Goal: Communication & Community: Answer question/provide support

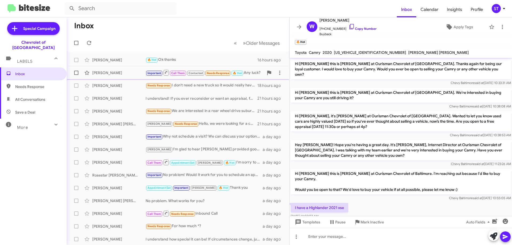
scroll to position [162, 0]
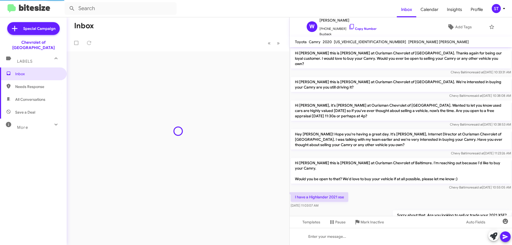
scroll to position [152, 0]
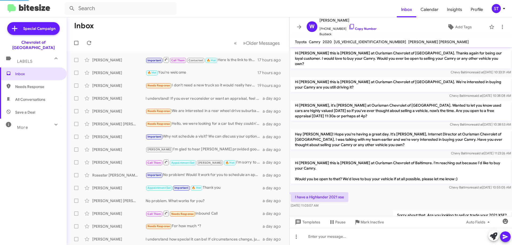
scroll to position [152, 0]
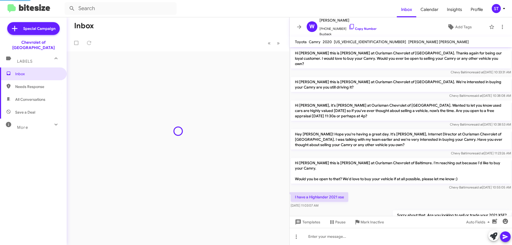
scroll to position [152, 0]
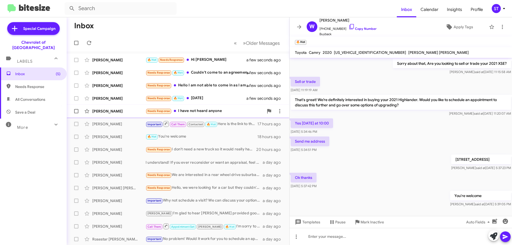
click at [216, 107] on div "[PERSON_NAME] Needs Response I have not heard anyone a minute ago" at bounding box center [178, 111] width 214 height 11
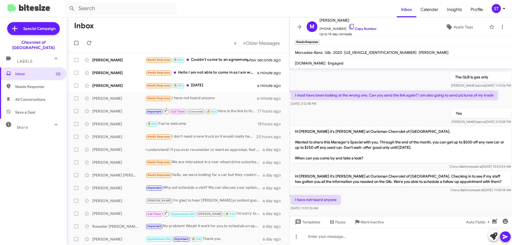
scroll to position [90, 0]
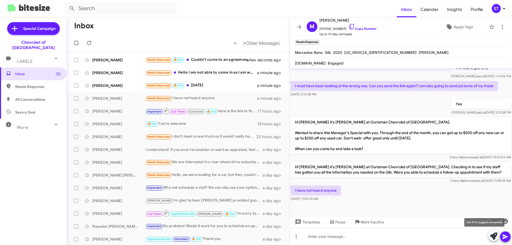
click at [493, 237] on icon at bounding box center [493, 235] width 7 height 7
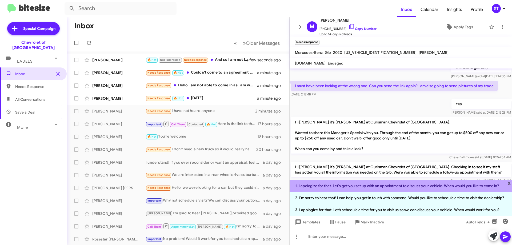
click at [346, 188] on li "1. I apologize for that. Let's get you set up with an appointment to discuss yo…" at bounding box center [401, 186] width 222 height 12
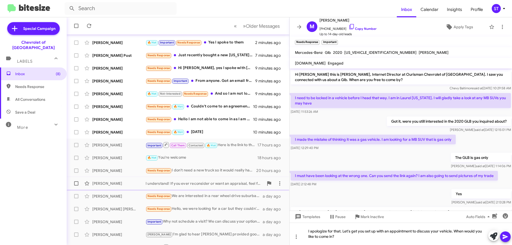
scroll to position [27, 0]
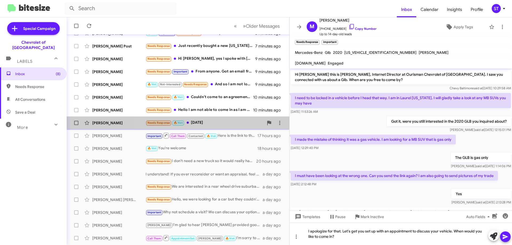
click at [202, 121] on div "Needs Response 🔥 Hot Saturday" at bounding box center [205, 123] width 118 height 6
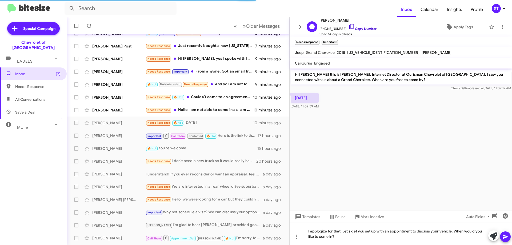
click at [348, 27] on icon at bounding box center [351, 26] width 6 height 6
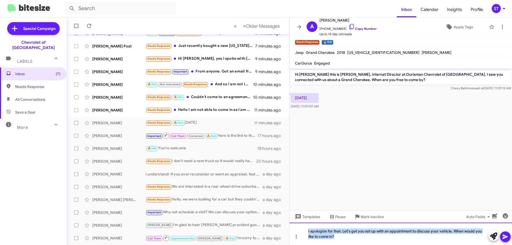
drag, startPoint x: 350, startPoint y: 237, endPoint x: 301, endPoint y: 231, distance: 49.7
click at [301, 231] on div "I apologize for that. Let's get you set up with an appointment to discuss your …" at bounding box center [401, 234] width 222 height 22
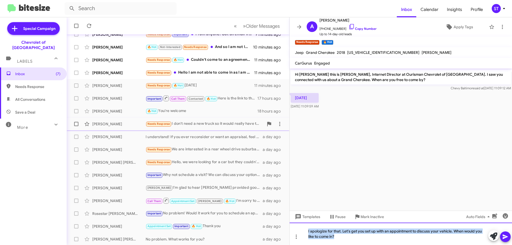
scroll to position [65, 0]
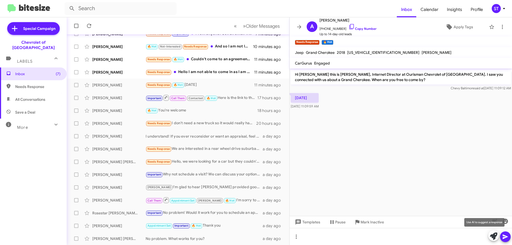
click at [491, 234] on icon at bounding box center [493, 235] width 7 height 7
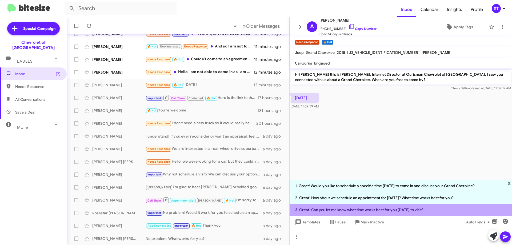
click at [351, 209] on li "3. Great! Can you let me know what time works best for you on Saturday to visit?" at bounding box center [401, 210] width 222 height 12
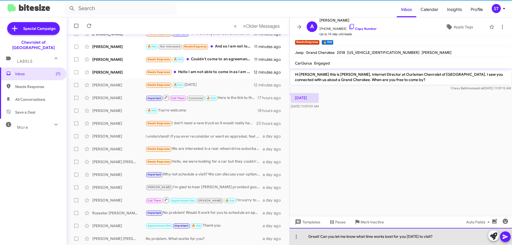
click at [459, 243] on div "Great! Can you let me know what time works best for you on Saturday to visit?" at bounding box center [401, 236] width 222 height 17
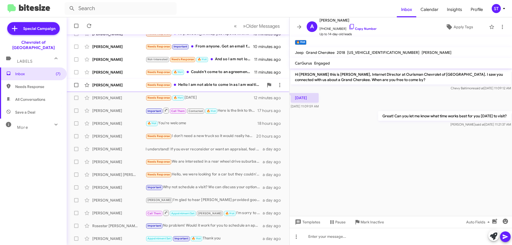
click at [219, 87] on div "Needs Response Hello I am not able to come in as I am waiting to be approved" at bounding box center [205, 85] width 118 height 6
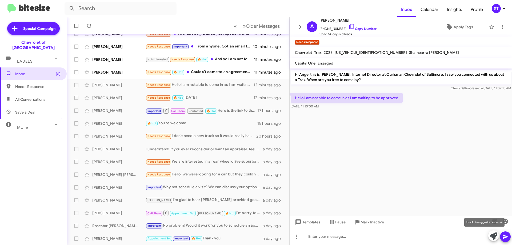
click at [493, 234] on icon at bounding box center [493, 235] width 7 height 7
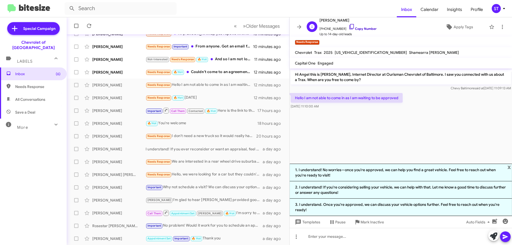
click at [348, 26] on icon at bounding box center [351, 26] width 6 height 6
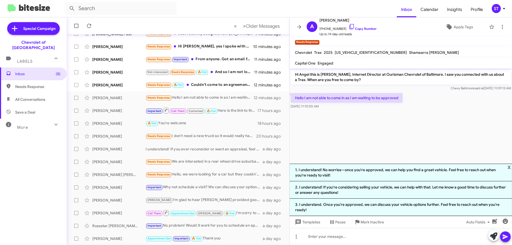
click at [340, 173] on li "1. I understand! No worries—once you're approved, we can help you find a great …" at bounding box center [401, 173] width 222 height 18
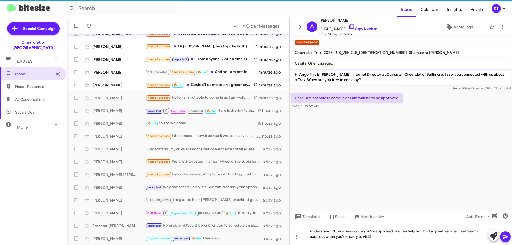
click at [378, 238] on div "I understand! No worries—once you're approved, we can help you find a great veh…" at bounding box center [401, 234] width 222 height 22
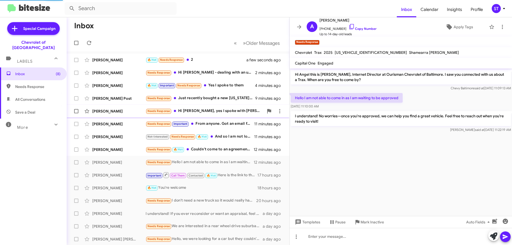
click at [178, 111] on div "Needs Response Hi Erik, yes I spoke with Sonya. I told her I was interested in …" at bounding box center [205, 111] width 118 height 6
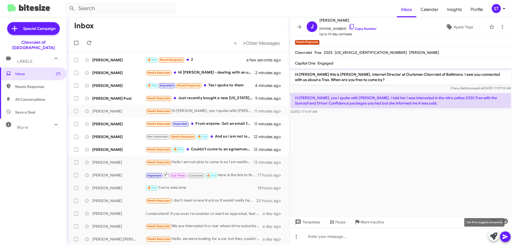
click at [490, 236] on icon at bounding box center [493, 235] width 7 height 7
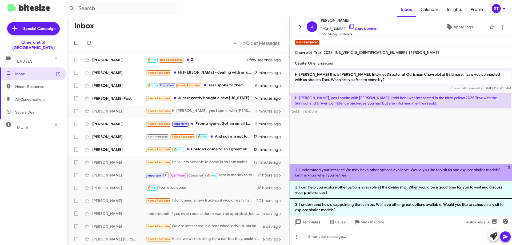
click at [324, 169] on li "1. I understand your interest! We may have other options available. Would you l…" at bounding box center [401, 173] width 222 height 18
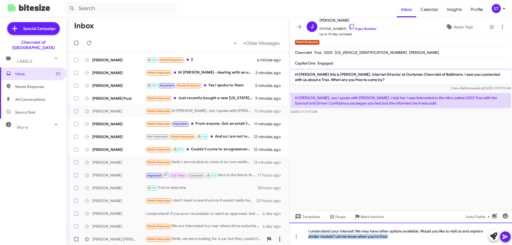
drag, startPoint x: 411, startPoint y: 239, endPoint x: 271, endPoint y: 241, distance: 140.0
click at [283, 242] on div "Inbox « Previous » Next Older Messages Andre Briscoe 🔥 Hot Needs Response 2 a m…" at bounding box center [289, 131] width 445 height 228
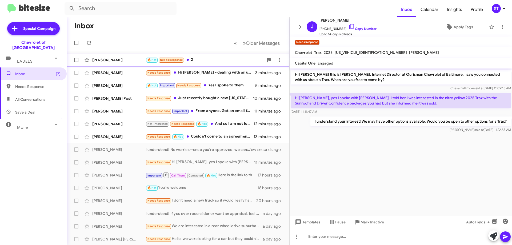
click at [205, 60] on div "🔥 Hot Needs Response 2" at bounding box center [205, 60] width 118 height 6
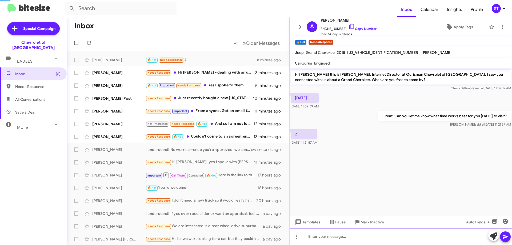
click at [356, 234] on div at bounding box center [401, 236] width 222 height 17
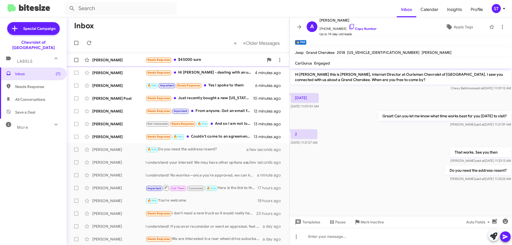
click at [183, 60] on div "Needs Response $45000 sure" at bounding box center [205, 60] width 118 height 6
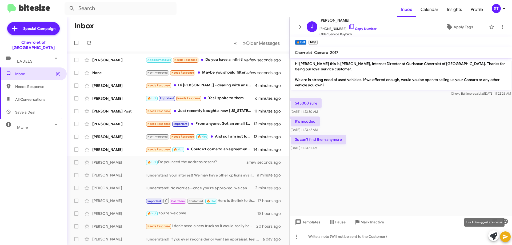
click at [493, 236] on icon at bounding box center [493, 235] width 7 height 7
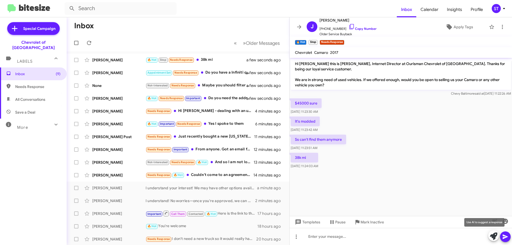
click at [491, 237] on icon at bounding box center [493, 235] width 7 height 7
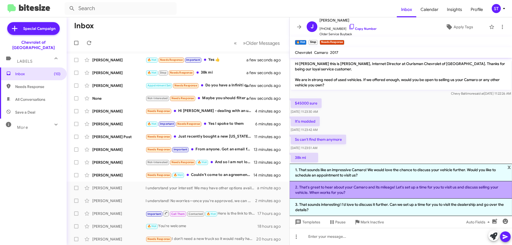
click at [345, 194] on li "2. That's great to hear about your Camaro and its mileage! Let's set up a time …" at bounding box center [401, 189] width 222 height 17
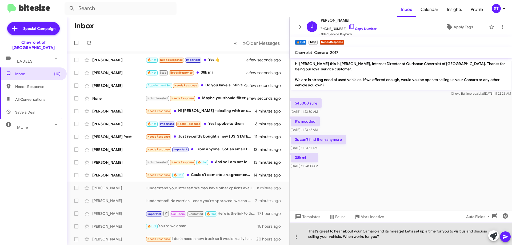
click at [394, 238] on div "That's great to hear about your Camaro and its mileage! Let's set up a time for…" at bounding box center [401, 234] width 222 height 22
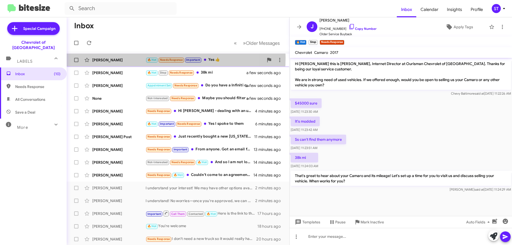
click at [137, 58] on div "Andre Briscoe" at bounding box center [118, 59] width 53 height 5
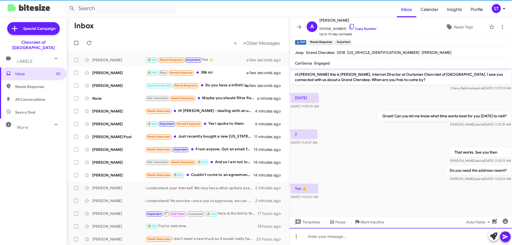
click at [340, 238] on div at bounding box center [401, 236] width 222 height 17
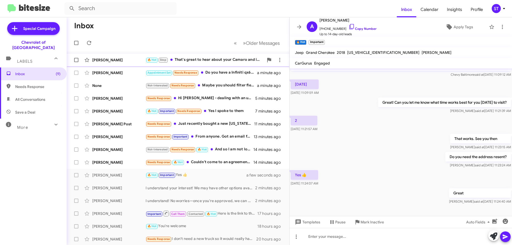
click at [207, 59] on div "🔥 Hot Stop That's great to hear about your Camaro and its mileage! Let's set up…" at bounding box center [205, 60] width 118 height 6
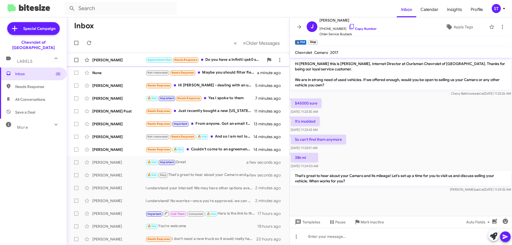
click at [226, 58] on div "Appointment Set Needs Response Do you have a Infiniti qx60 sensory or autograph…" at bounding box center [205, 60] width 118 height 6
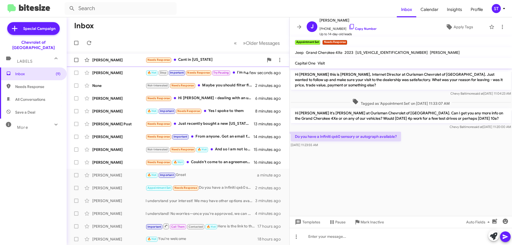
click at [196, 57] on div "Needs Response Cant in louisiana" at bounding box center [205, 60] width 118 height 6
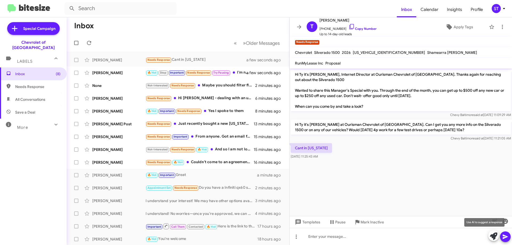
click at [495, 236] on icon at bounding box center [493, 235] width 7 height 7
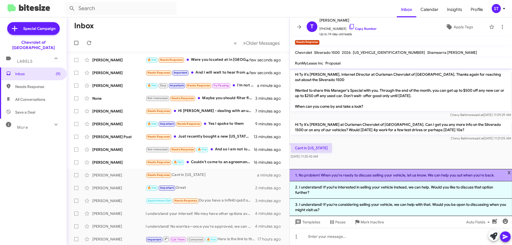
click at [325, 174] on li "1. No problem! When you're ready to discuss selling your vehicle, let us know. …" at bounding box center [401, 175] width 222 height 12
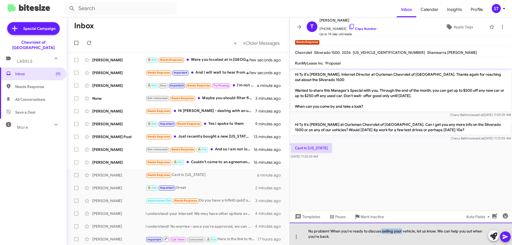
drag, startPoint x: 402, startPoint y: 232, endPoint x: 381, endPoint y: 231, distance: 20.8
click at [381, 231] on div "No problem! When you're ready to discuss selling your vehicle, let us know. We …" at bounding box center [401, 234] width 222 height 22
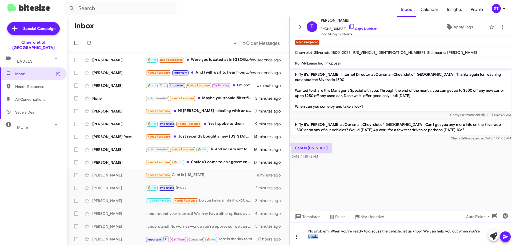
drag, startPoint x: 320, startPoint y: 236, endPoint x: 297, endPoint y: 237, distance: 22.9
click at [297, 237] on div "No problem! When you're ready to discuss the vehicle, let us know. We can help …" at bounding box center [401, 234] width 222 height 22
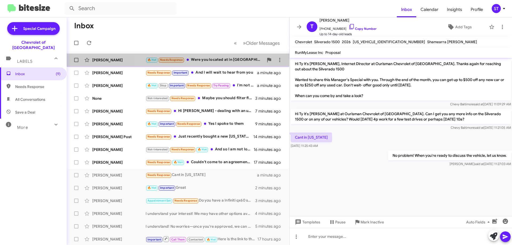
click at [204, 55] on div "Mike Funes 🔥 Hot Needs Response Were you located at in baltimore a few seconds …" at bounding box center [178, 60] width 214 height 11
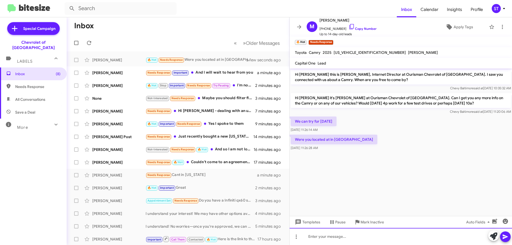
click at [342, 239] on div at bounding box center [401, 236] width 222 height 17
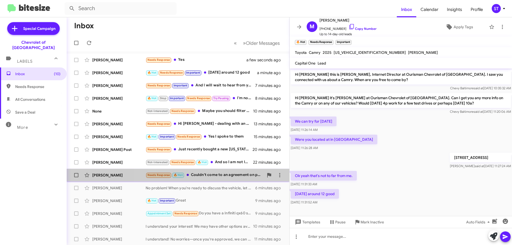
click at [211, 176] on div "Needs Response 🔥 Hot Couldn't come to an agreement on price." at bounding box center [205, 175] width 118 height 6
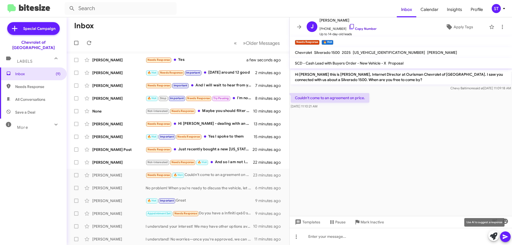
click at [492, 239] on icon at bounding box center [493, 235] width 7 height 7
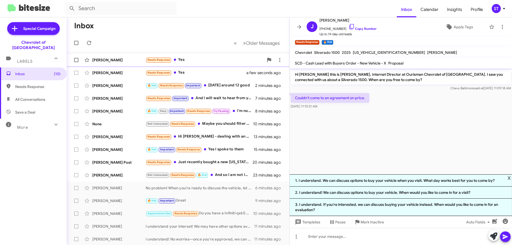
click at [185, 63] on div "Needs Response Yes" at bounding box center [205, 60] width 118 height 6
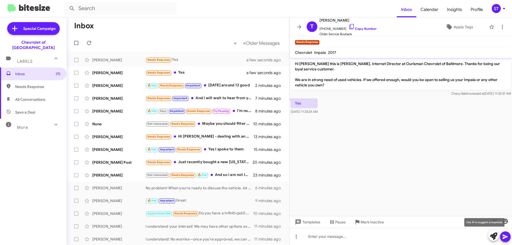
click at [492, 236] on icon at bounding box center [493, 235] width 7 height 7
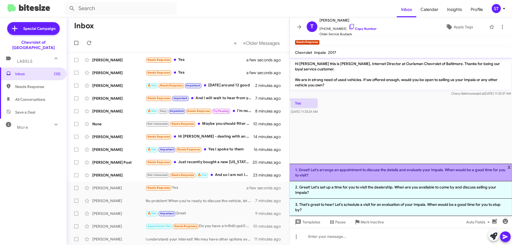
click at [351, 174] on li "1. Great! Let's arrange an appointment to discuss the details and evaluate your…" at bounding box center [401, 173] width 222 height 18
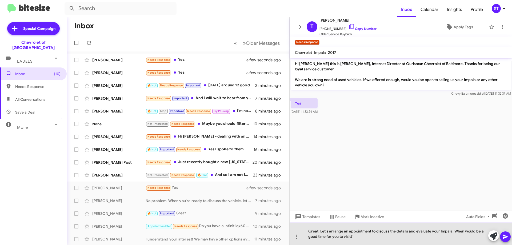
click at [374, 243] on div "Great! Let's arrange an appointment to discuss the details and evaluate your Im…" at bounding box center [401, 234] width 222 height 22
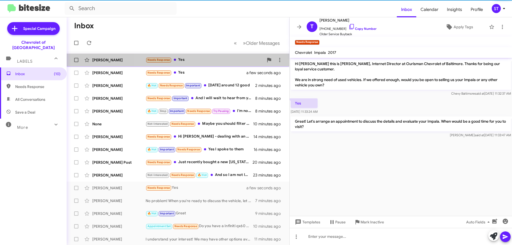
click at [192, 60] on div "Needs Response Yes" at bounding box center [205, 60] width 118 height 6
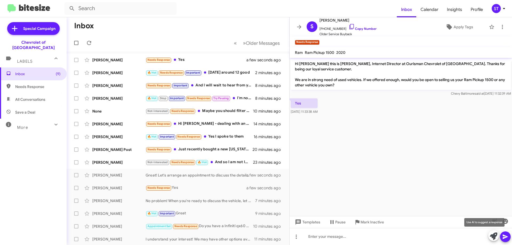
click at [493, 237] on icon at bounding box center [493, 235] width 7 height 7
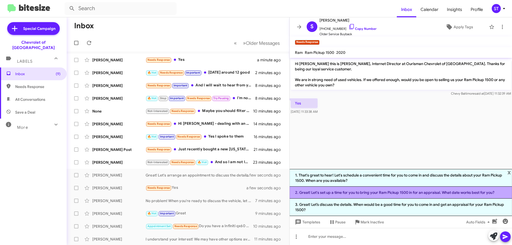
click at [332, 191] on li "2. Great! Let's set up a time for you to bring your Ram Pickup 1500 in for an a…" at bounding box center [401, 193] width 222 height 12
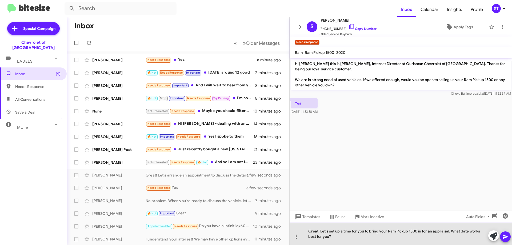
click at [391, 238] on div "Great! Let's set up a time for you to bring your Ram Pickup 1500 in for an appr…" at bounding box center [401, 234] width 222 height 22
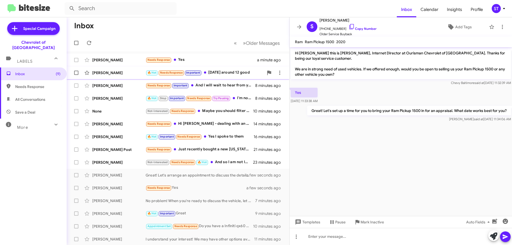
click at [217, 73] on div "🔥 Hot Needs Response Important Monday around 12 good" at bounding box center [205, 73] width 118 height 6
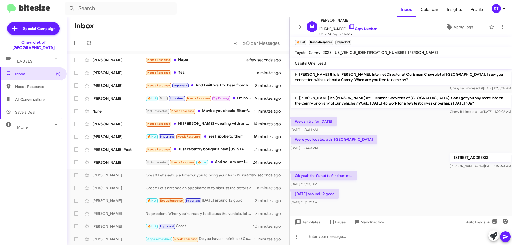
click at [337, 237] on div at bounding box center [401, 236] width 222 height 17
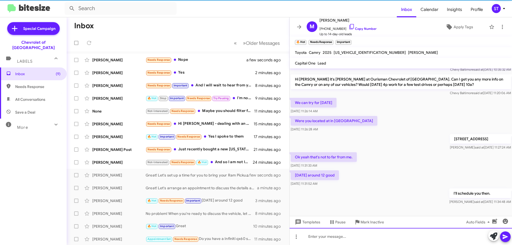
scroll to position [19, 0]
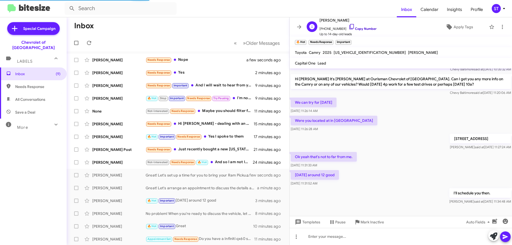
click at [348, 25] on icon at bounding box center [351, 26] width 6 height 6
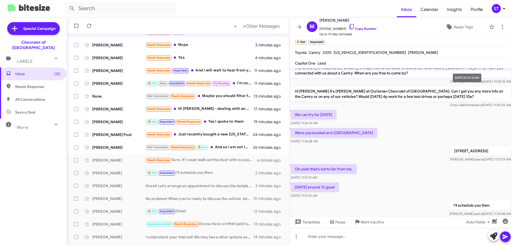
scroll to position [0, 0]
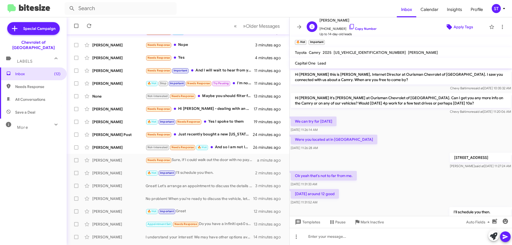
click at [464, 29] on span "Apply Tags" at bounding box center [462, 27] width 19 height 10
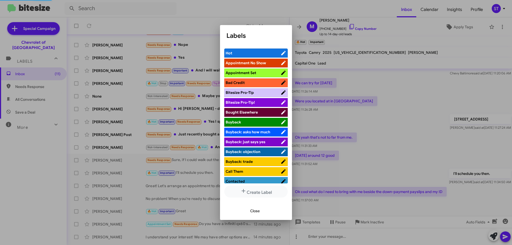
scroll to position [65, 0]
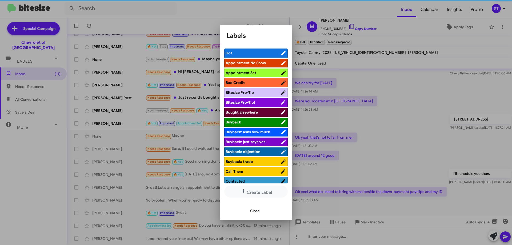
click at [261, 73] on span "Appointment Set" at bounding box center [253, 72] width 55 height 5
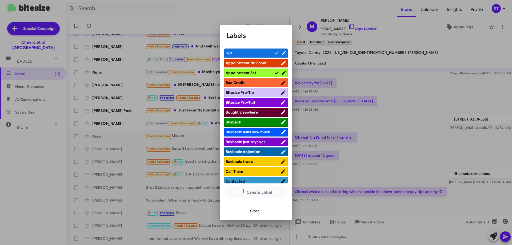
click at [259, 210] on span "Close" at bounding box center [255, 211] width 10 height 10
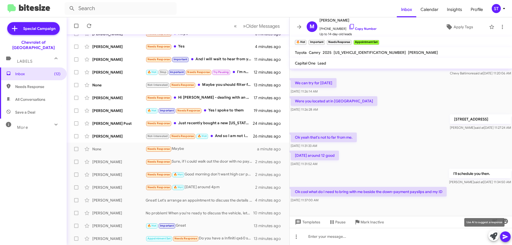
click at [494, 237] on icon at bounding box center [493, 235] width 7 height 7
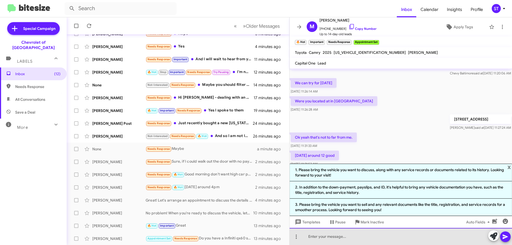
click at [334, 240] on div at bounding box center [401, 236] width 222 height 17
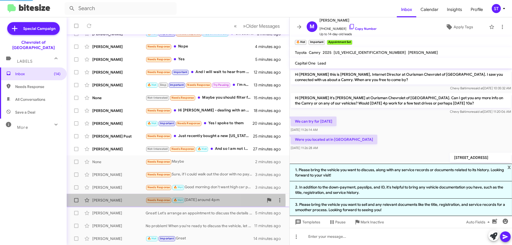
click at [127, 201] on div "Sherman Wiggins" at bounding box center [118, 200] width 53 height 5
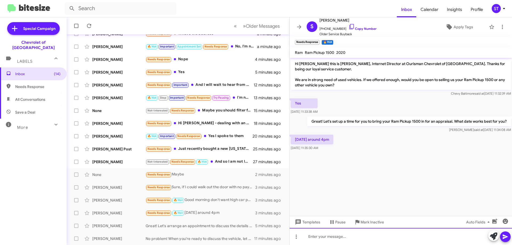
click at [359, 238] on div at bounding box center [401, 236] width 222 height 17
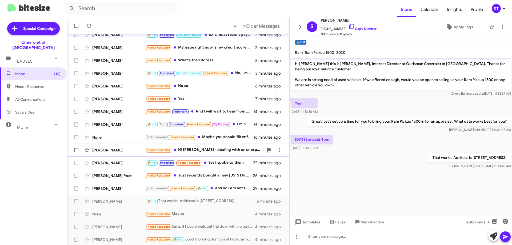
scroll to position [65, 0]
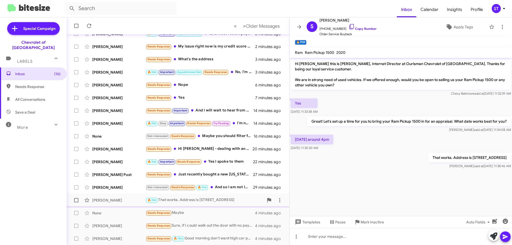
click at [192, 201] on div "🔥 Hot That works. Address is 6633 Security Blvd Baltimore MD 21207" at bounding box center [205, 200] width 118 height 6
click at [346, 23] on span "Sherman Wiggins" at bounding box center [347, 20] width 57 height 6
click at [348, 24] on icon at bounding box center [351, 26] width 6 height 6
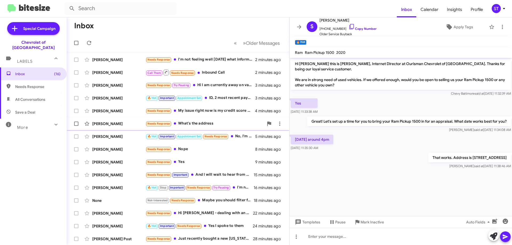
scroll to position [0, 0]
click at [198, 57] on div "Ruby Smith Needs Response I'm not feeling well today what information do you ne…" at bounding box center [178, 60] width 214 height 11
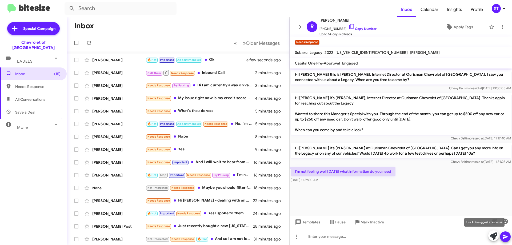
click at [494, 235] on icon at bounding box center [493, 235] width 7 height 7
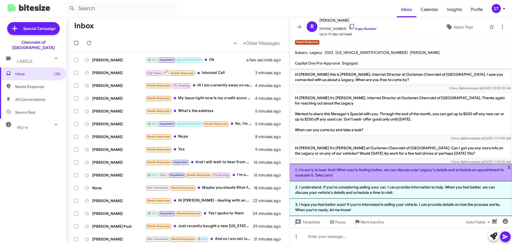
click at [328, 177] on li "1. I'm sorry to hear that! When you're feeling better, we can discuss your Lega…" at bounding box center [401, 173] width 222 height 18
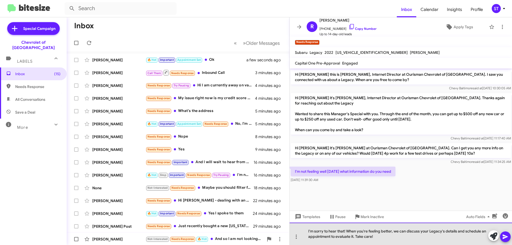
drag, startPoint x: 354, startPoint y: 236, endPoint x: 283, endPoint y: 235, distance: 71.2
click at [301, 235] on div "I'm sorry to hear that! When you're feeling better, we can discuss your Legacy'…" at bounding box center [401, 234] width 222 height 22
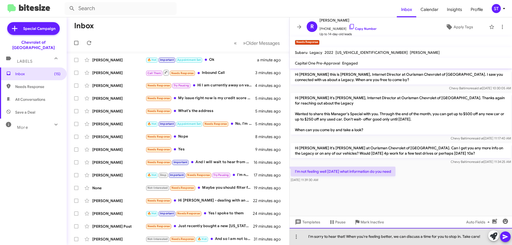
click at [481, 239] on div "I'm sorry to hear that! When you're feeling better, we can discuss a time for y…" at bounding box center [401, 236] width 222 height 17
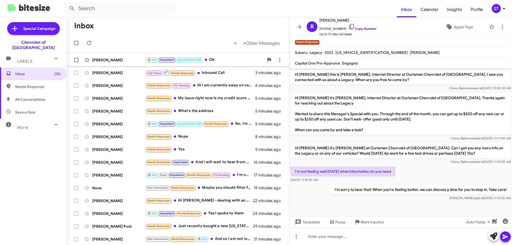
click at [225, 60] on div "🔥 Hot Important Appointment Set Ok" at bounding box center [205, 60] width 118 height 6
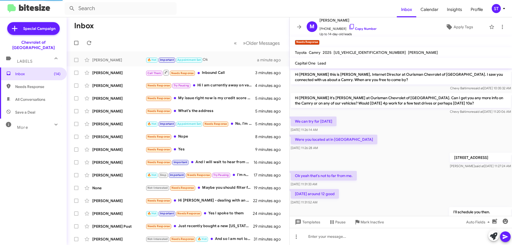
scroll to position [89, 0]
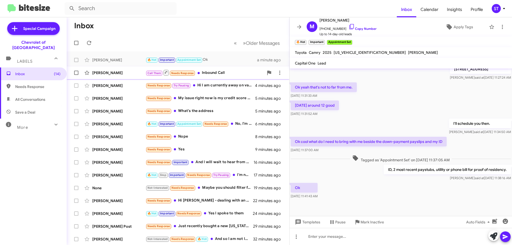
click at [227, 71] on div "Call Them Needs Response Inbound Call" at bounding box center [205, 72] width 118 height 7
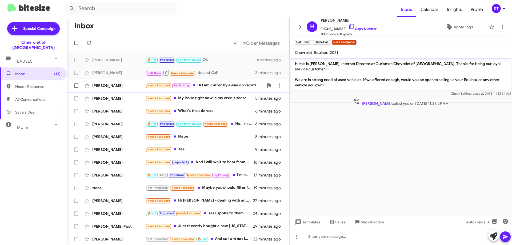
click at [222, 86] on div "Needs Response Try Pausing Hi I am currently away on vacation until next week. …" at bounding box center [205, 85] width 118 height 6
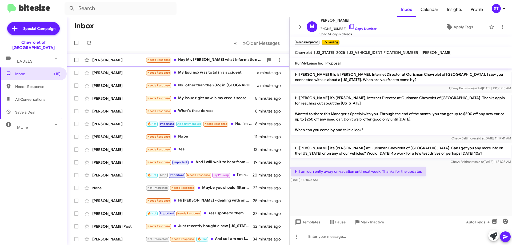
click at [132, 58] on div "Ruby Smith" at bounding box center [118, 59] width 53 height 5
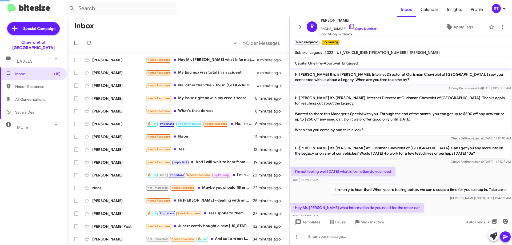
scroll to position [12, 0]
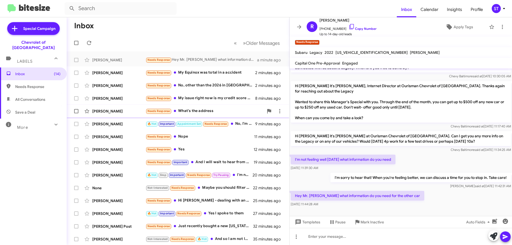
click at [214, 107] on div "Sarita Shephard Needs Response What's the address 8 minutes ago" at bounding box center [178, 111] width 214 height 11
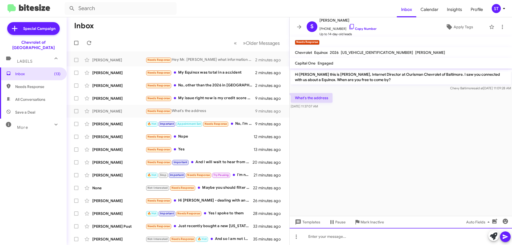
click at [353, 238] on div at bounding box center [401, 236] width 222 height 17
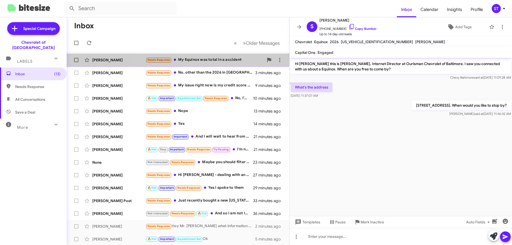
click at [188, 62] on div "Needs Response My Equinox was total in a accident" at bounding box center [205, 60] width 118 height 6
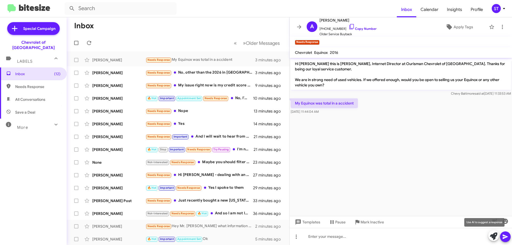
click at [494, 236] on icon at bounding box center [493, 235] width 7 height 7
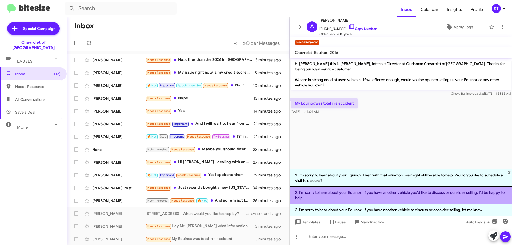
click at [326, 198] on li "2. I'm sorry to hear about your Equinox. If you have another vehicle you'd like…" at bounding box center [401, 195] width 222 height 17
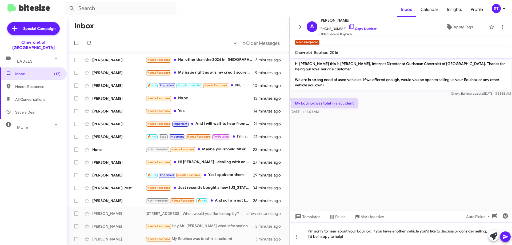
click at [355, 237] on div "I'm sorry to hear about your Equinox. If you have another vehicle you'd like to…" at bounding box center [401, 234] width 222 height 22
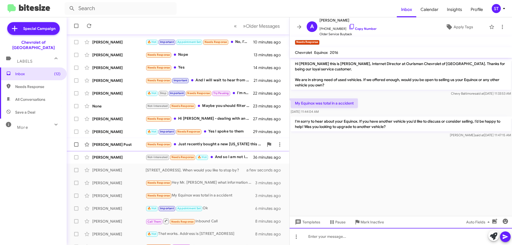
scroll to position [65, 0]
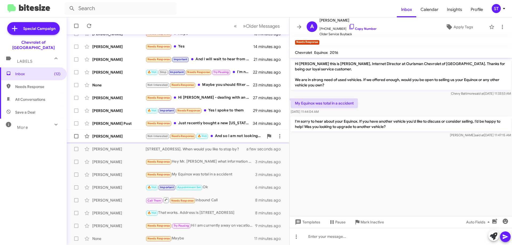
click at [220, 134] on div "Not-Interested Needs Response 🔥 Hot And so I am not looking for one. Thank You" at bounding box center [205, 136] width 118 height 6
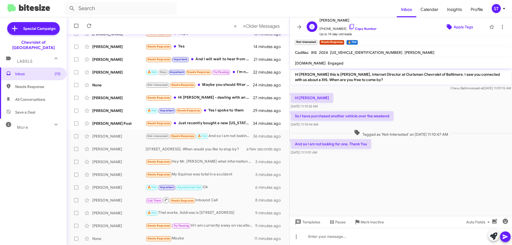
click at [465, 25] on span "Apply Tags" at bounding box center [462, 27] width 19 height 10
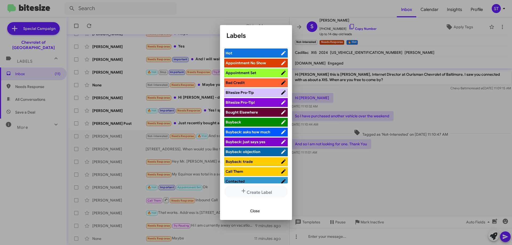
click at [252, 114] on span "Bought Elsewhere" at bounding box center [242, 112] width 32 height 5
click at [263, 212] on button "Close" at bounding box center [255, 211] width 18 height 10
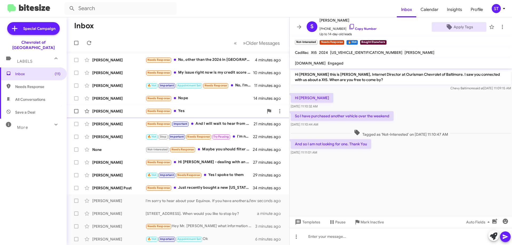
click at [185, 109] on div "Needs Response Yes" at bounding box center [205, 111] width 118 height 6
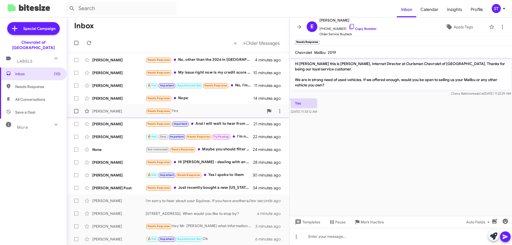
click at [123, 110] on div "Eric Banks" at bounding box center [118, 111] width 53 height 5
click at [200, 113] on div "Needs Response Yes" at bounding box center [205, 111] width 118 height 6
click at [491, 237] on icon at bounding box center [493, 235] width 7 height 7
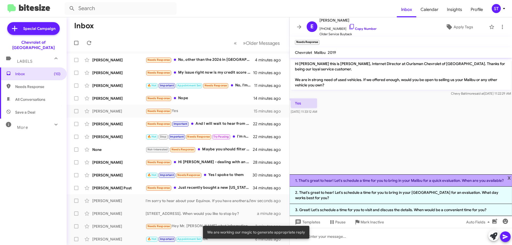
click at [360, 183] on li "1. That's great to hear! Let's schedule a time for you to bring in your Malibu …" at bounding box center [401, 180] width 222 height 12
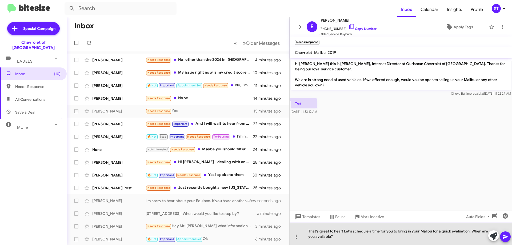
click at [367, 235] on div "That's great to hear! Let's schedule a time for you to bring in your Malibu for…" at bounding box center [401, 234] width 222 height 22
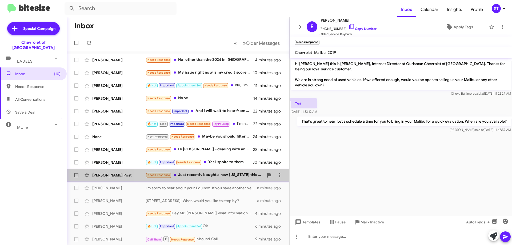
click at [219, 173] on div "Needs Response Just recently bought a new colorado this past weekend Thanks" at bounding box center [205, 175] width 118 height 6
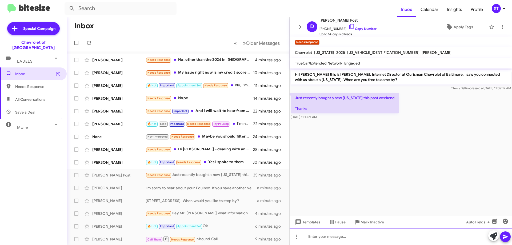
click at [363, 235] on div at bounding box center [401, 236] width 222 height 17
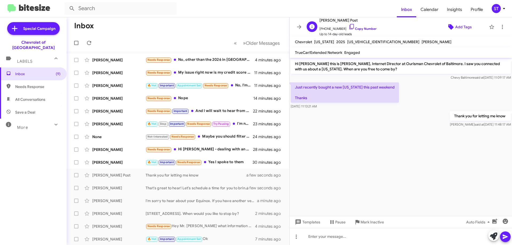
click at [455, 27] on span "Add Tags" at bounding box center [463, 27] width 17 height 10
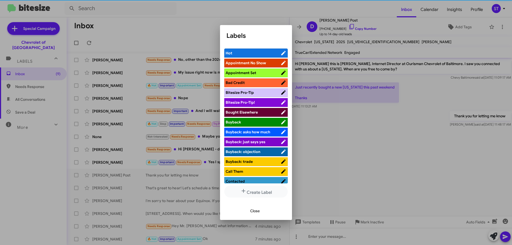
click at [252, 113] on span "Bought Elsewhere" at bounding box center [242, 112] width 32 height 5
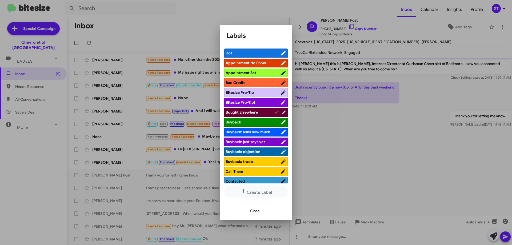
click at [258, 212] on span "Close" at bounding box center [255, 211] width 10 height 10
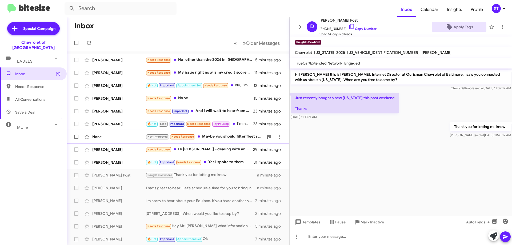
click at [208, 136] on div "Not-Interested Needs Response Maybe you should filter fleet serviced vehicles f…" at bounding box center [205, 137] width 118 height 6
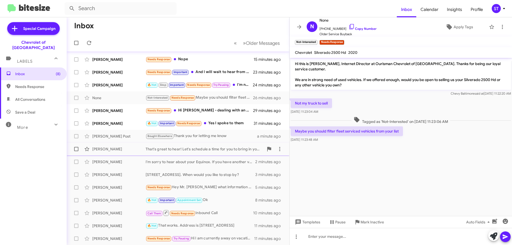
scroll to position [38, 0]
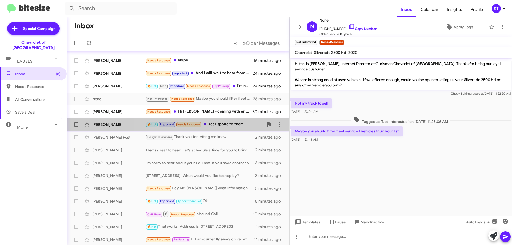
click at [218, 124] on div "🔥 Hot Important Needs Response Yes I spoke to them" at bounding box center [205, 124] width 118 height 6
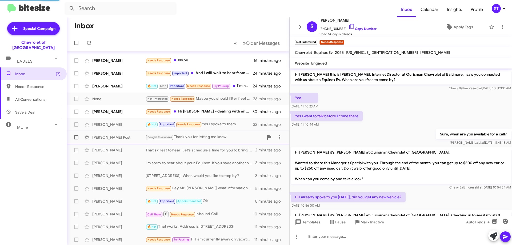
scroll to position [46, 0]
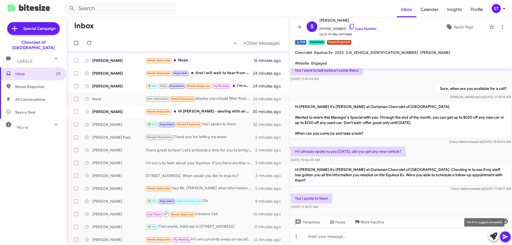
click at [496, 239] on icon at bounding box center [493, 235] width 7 height 7
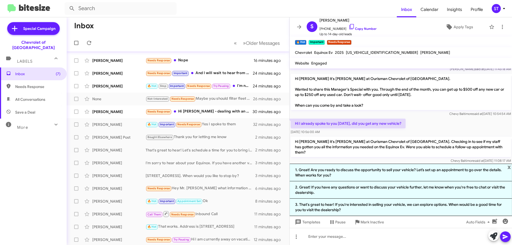
scroll to position [98, 0]
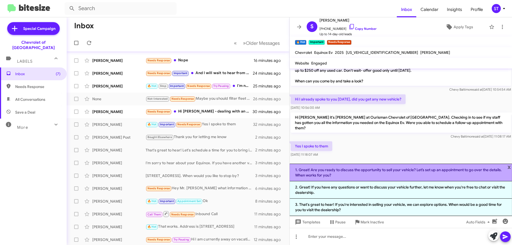
click at [342, 176] on li "1. Great! Are you ready to discuss the opportunity to sell your vehicle? Let’s …" at bounding box center [401, 173] width 222 height 18
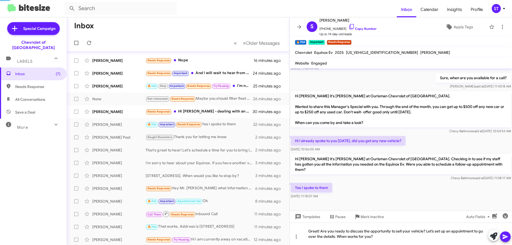
scroll to position [51, 0]
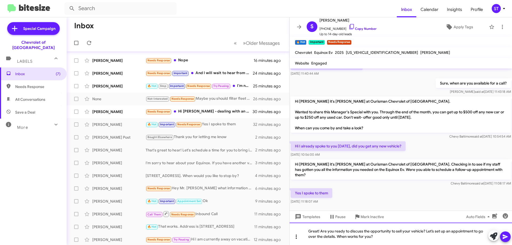
drag, startPoint x: 387, startPoint y: 241, endPoint x: 296, endPoint y: 242, distance: 90.9
click at [296, 242] on div "Great! Are you ready to discuss the opportunity to sell your vehicle? Let’s set…" at bounding box center [401, 234] width 222 height 22
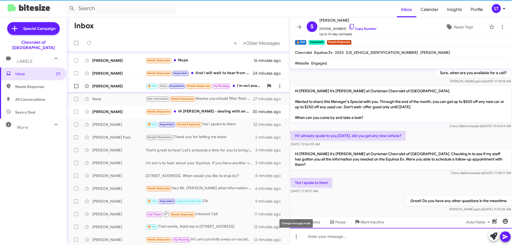
scroll to position [65, 0]
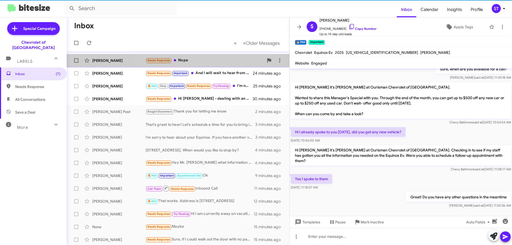
click at [205, 62] on div "Needs Response Nope" at bounding box center [205, 60] width 118 height 6
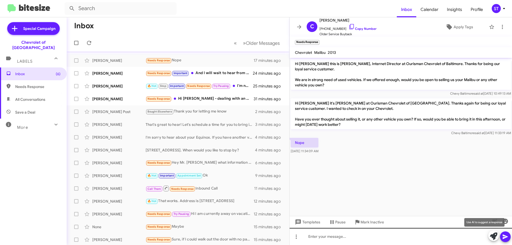
drag, startPoint x: 491, startPoint y: 239, endPoint x: 482, endPoint y: 238, distance: 9.4
click at [491, 239] on icon at bounding box center [493, 235] width 7 height 7
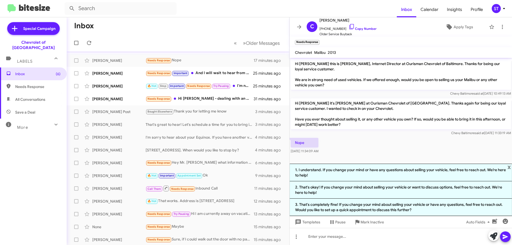
click at [366, 193] on li "2. That's okay! If you change your mind about selling your vehicle or want to d…" at bounding box center [401, 189] width 222 height 17
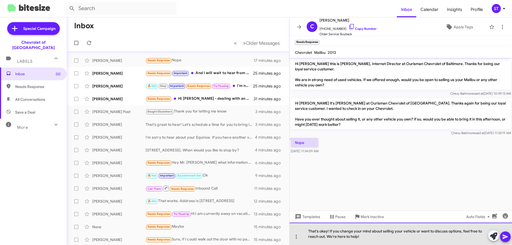
click at [386, 240] on div "That's okay! If you change your mind about selling your vehicle or want to disc…" at bounding box center [401, 234] width 222 height 22
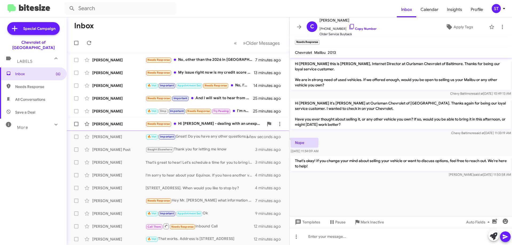
click at [194, 124] on div "Needs Response Hi Erik - dealing with an unexpected death of a pet. Don't know …" at bounding box center [205, 124] width 118 height 6
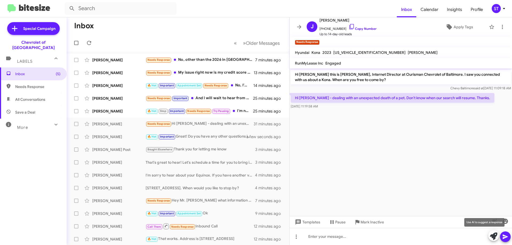
click at [493, 238] on icon at bounding box center [493, 235] width 7 height 7
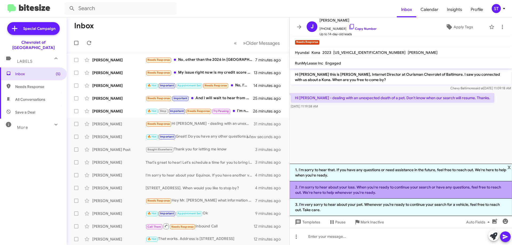
click at [382, 193] on li "2. I'm sorry to hear about your loss. When you're ready to continue your search…" at bounding box center [401, 189] width 222 height 17
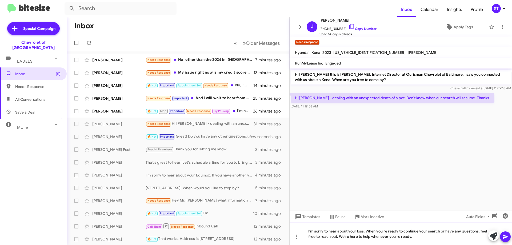
click at [440, 243] on div "I'm sorry to hear about your loss. When you're ready to continue your search or…" at bounding box center [401, 234] width 222 height 22
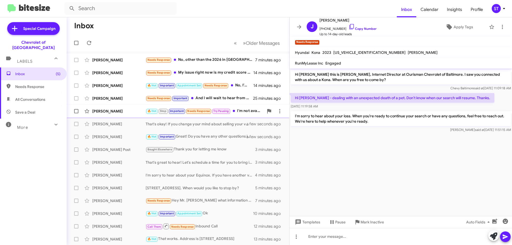
click at [121, 109] on div "[PERSON_NAME]" at bounding box center [118, 111] width 53 height 5
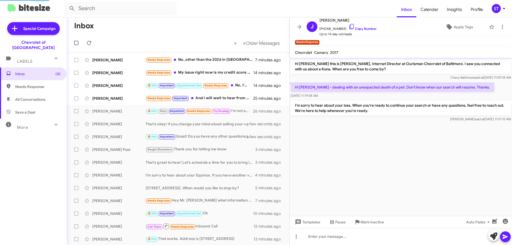
scroll to position [5, 0]
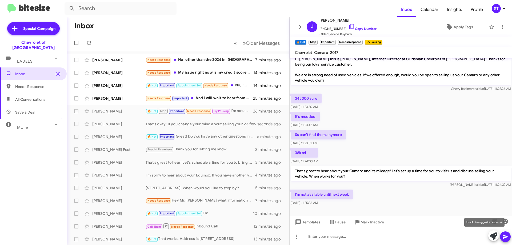
click at [490, 236] on icon at bounding box center [493, 235] width 7 height 7
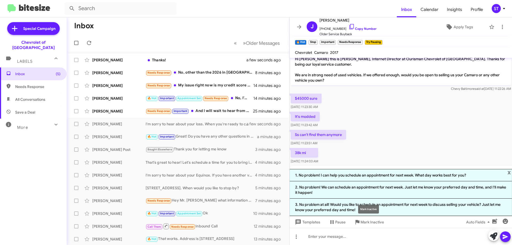
click at [368, 209] on div "Mark Inactive" at bounding box center [368, 209] width 21 height 9
click at [372, 210] on mat-tooltip-component "Mark Inactive" at bounding box center [368, 209] width 28 height 16
click at [371, 211] on mat-tooltip-component "Mark Inactive" at bounding box center [368, 209] width 28 height 16
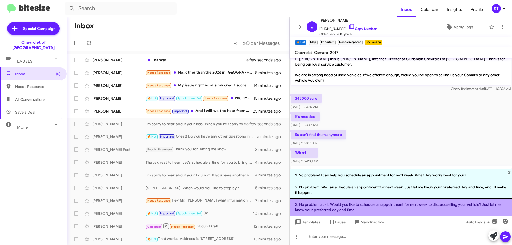
click at [326, 207] on li "3. No problem at all! Would you like to schedule an appointment for next week t…" at bounding box center [401, 207] width 222 height 17
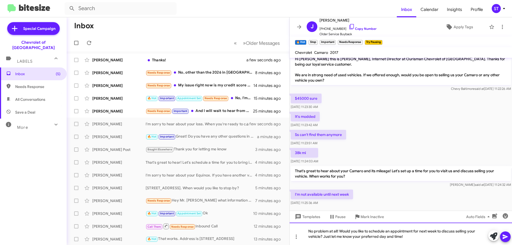
click at [420, 238] on div "No problem at all! Would you like to schedule an appointment for next week to d…" at bounding box center [401, 234] width 222 height 22
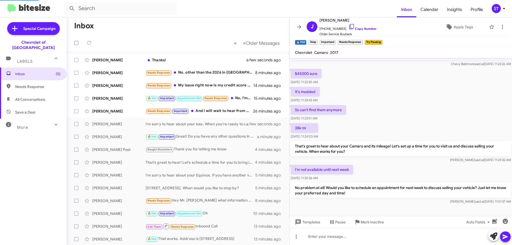
scroll to position [0, 0]
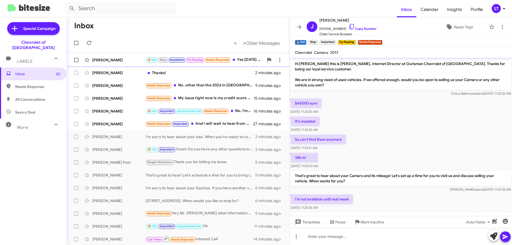
click at [131, 61] on div "[PERSON_NAME]" at bounding box center [118, 59] width 53 height 5
click at [493, 237] on icon at bounding box center [493, 235] width 7 height 7
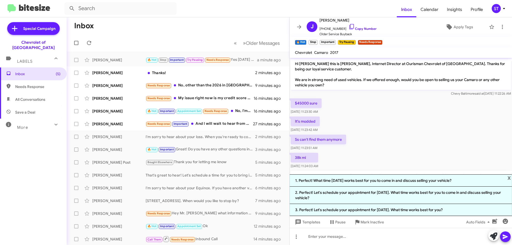
scroll to position [91, 0]
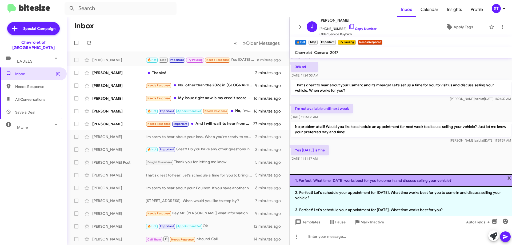
click at [372, 183] on li "1. Perfect! What time on Tuesday works best for you to come in and discuss sell…" at bounding box center [401, 180] width 222 height 12
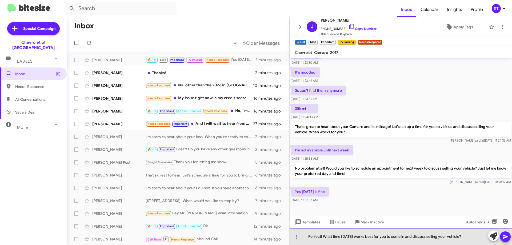
drag, startPoint x: 469, startPoint y: 235, endPoint x: 395, endPoint y: 242, distance: 74.4
click at [395, 242] on div "Perfect! What time on Tuesday works best for you to come in and discuss selling…" at bounding box center [401, 236] width 222 height 17
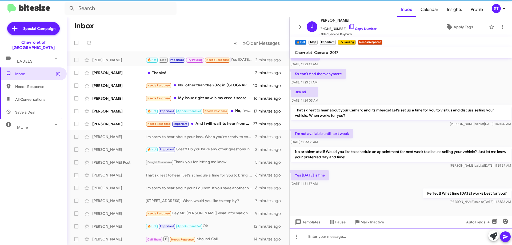
scroll to position [69, 0]
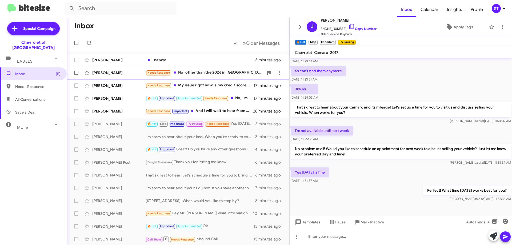
drag, startPoint x: 176, startPoint y: 59, endPoint x: 179, endPoint y: 70, distance: 10.8
click at [176, 60] on div "Thanks!" at bounding box center [201, 59] width 110 height 5
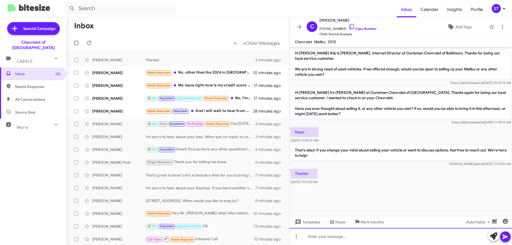
click at [337, 240] on div at bounding box center [401, 236] width 222 height 17
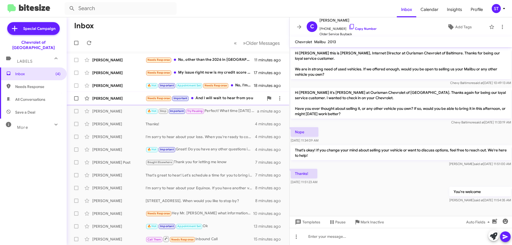
click at [239, 96] on div "Needs Response Important And I will wait to hear from you" at bounding box center [205, 98] width 118 height 6
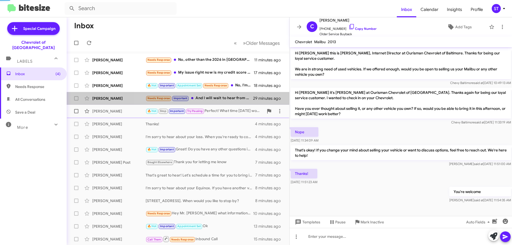
scroll to position [118, 0]
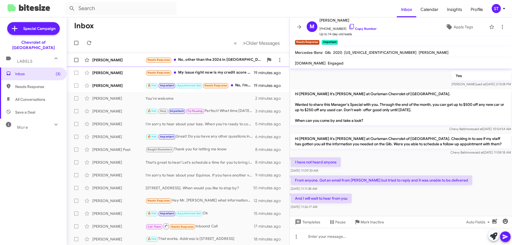
click at [212, 60] on div "Needs Response No, other than the 2026 in White Sands with the same features, t…" at bounding box center [205, 60] width 118 height 6
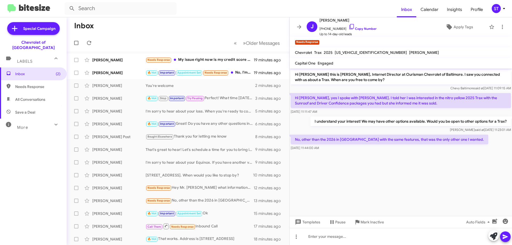
drag, startPoint x: 468, startPoint y: 142, endPoint x: 296, endPoint y: 140, distance: 172.2
click at [296, 140] on p "No, other than the 2026 in White Sands with the same features, that was the onl…" at bounding box center [390, 140] width 198 height 10
copy p "No, other than the 2026 in White Sands with the same features, that was the onl…"
click at [383, 182] on cdk-virtual-scroll-viewport "Hi Jasmine this is Erik Hershan, Internet Director at Ourisman Chevrolet of Bal…" at bounding box center [401, 142] width 222 height 147
click at [494, 239] on icon at bounding box center [493, 235] width 7 height 7
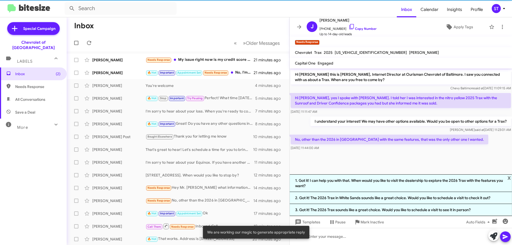
click at [493, 239] on icon at bounding box center [493, 235] width 7 height 7
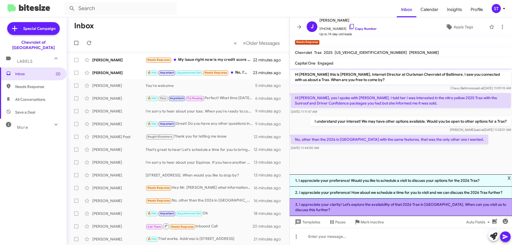
click at [375, 209] on li "3. I appreciate your clarity! Let’s explore the availability of that 2026 Trax …" at bounding box center [401, 207] width 222 height 17
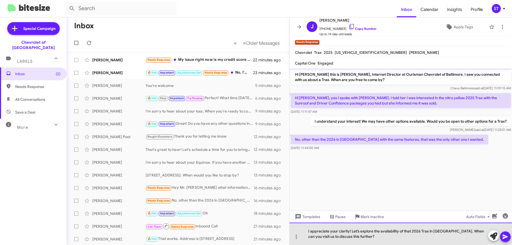
drag, startPoint x: 374, startPoint y: 240, endPoint x: 306, endPoint y: 239, distance: 67.7
click at [306, 239] on div "I appreciate your clarity! Let’s explore the availability of that 2026 Trax in …" at bounding box center [401, 234] width 222 height 22
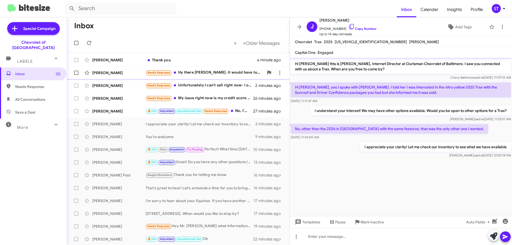
click at [208, 64] on div "Jennifer Adams Thank you a minute ago" at bounding box center [178, 60] width 214 height 11
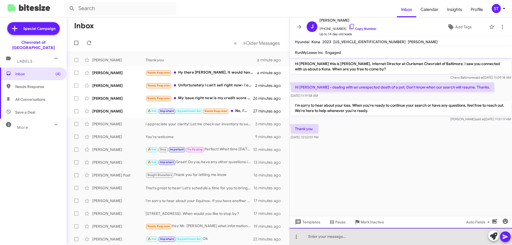
click at [344, 242] on div at bounding box center [401, 236] width 222 height 17
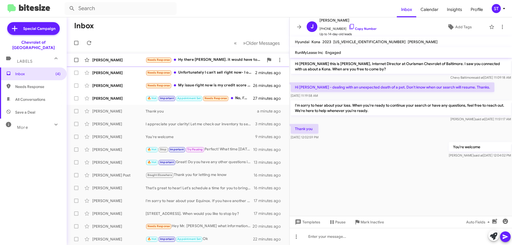
click at [206, 61] on div "Needs Response Hy there Eric. it would have to be a REALLY STRONG offer. Like a…" at bounding box center [205, 60] width 118 height 6
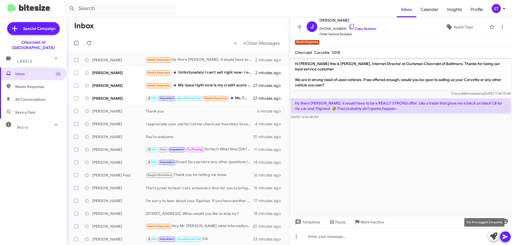
click at [491, 236] on icon at bounding box center [493, 235] width 7 height 7
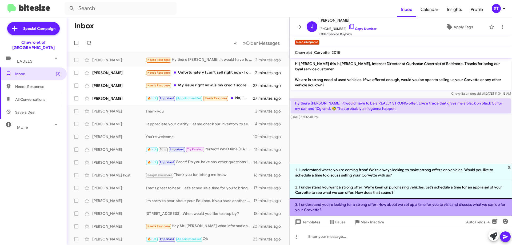
click at [403, 208] on li "3. I understand you're looking for a strong offer! How about we set up a time f…" at bounding box center [401, 207] width 222 height 17
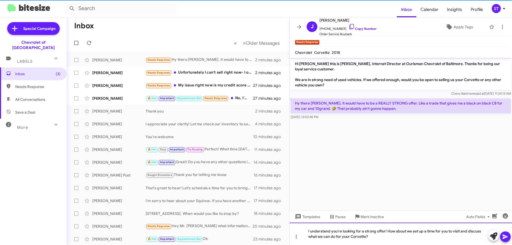
click at [399, 236] on div "I understand you're looking for a strong offer! How about we set up a time for …" at bounding box center [401, 234] width 222 height 22
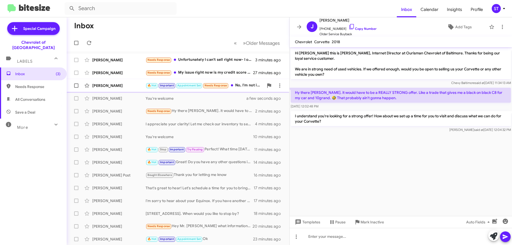
click at [220, 88] on small "Needs Response" at bounding box center [215, 85] width 25 height 5
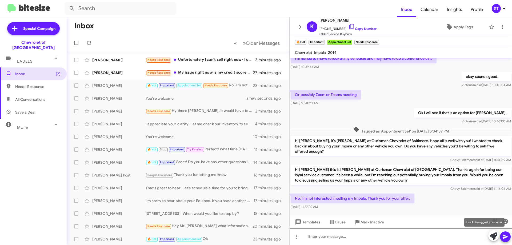
click at [492, 240] on span at bounding box center [493, 236] width 7 height 12
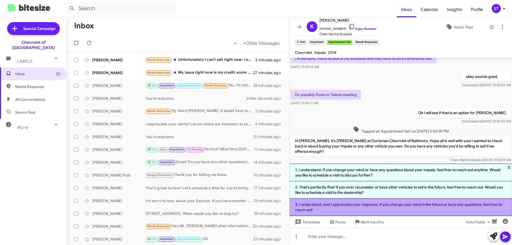
click at [331, 205] on li "3. I understand, and I appreciate your response. If you change your mind in the…" at bounding box center [401, 207] width 222 height 17
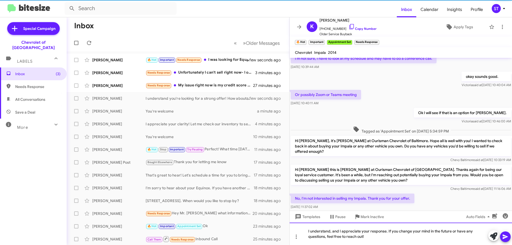
drag, startPoint x: 381, startPoint y: 239, endPoint x: 303, endPoint y: 238, distance: 77.9
click at [303, 238] on div "I understand, and I appreciate your response. If you change your mind in the fu…" at bounding box center [401, 234] width 222 height 22
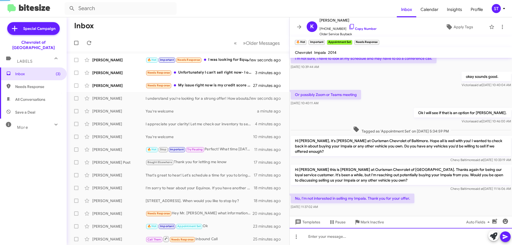
scroll to position [0, 0]
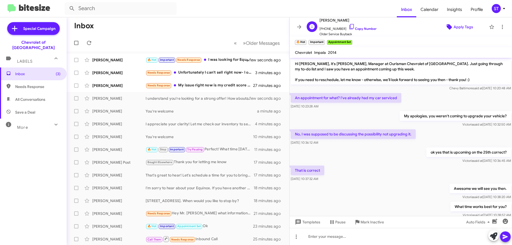
click at [457, 29] on span "Apply Tags" at bounding box center [462, 27] width 19 height 10
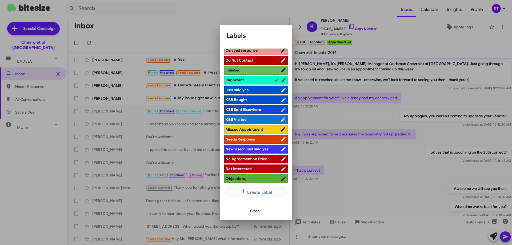
scroll to position [190, 0]
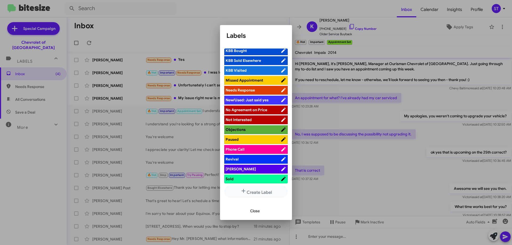
click at [258, 119] on span "Not Interested" at bounding box center [253, 119] width 55 height 5
click at [257, 210] on span "Close" at bounding box center [255, 211] width 10 height 10
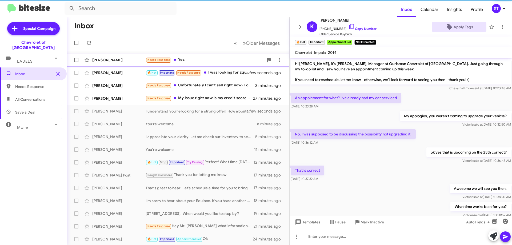
click at [183, 55] on div "Adenola Tiunola Needs Response Yes a few seconds ago" at bounding box center [178, 60] width 214 height 11
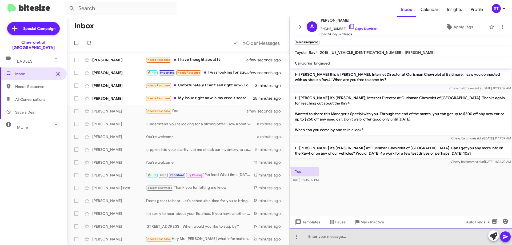
click at [339, 242] on div at bounding box center [401, 236] width 222 height 17
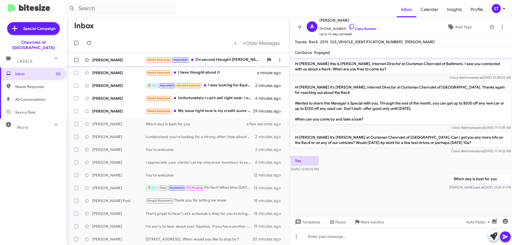
click at [218, 60] on div "Needs Response Important On second thought Erik, cancel my interest. Too much t…" at bounding box center [205, 60] width 118 height 6
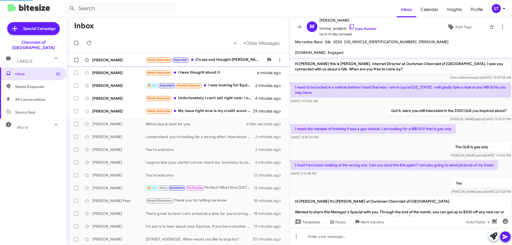
scroll to position [138, 0]
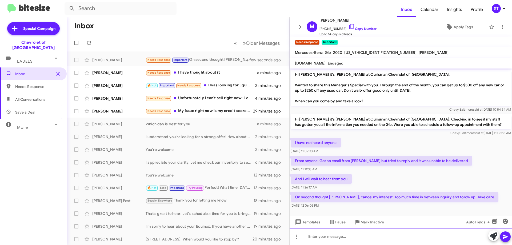
click at [312, 235] on div at bounding box center [401, 236] width 222 height 17
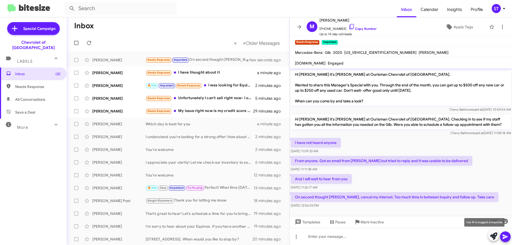
click at [497, 237] on button at bounding box center [493, 235] width 11 height 11
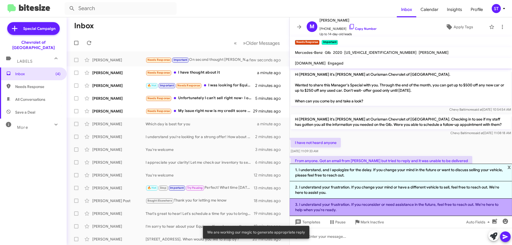
click at [349, 204] on li "3. I understand your frustration. If you reconsider or need assistance in the f…" at bounding box center [401, 207] width 222 height 17
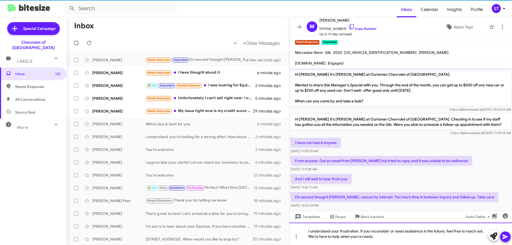
click at [400, 242] on div "I understand your frustration. If you reconsider or need assistance in the futu…" at bounding box center [401, 234] width 222 height 22
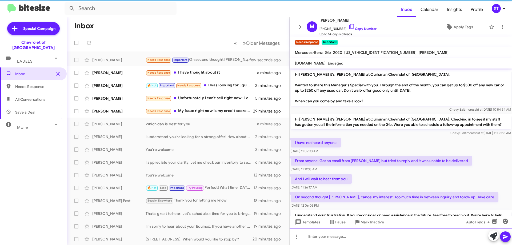
scroll to position [0, 0]
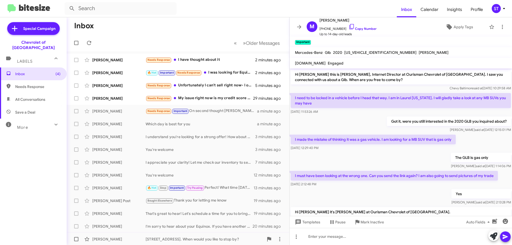
click at [110, 240] on div "Sarita Shephard" at bounding box center [118, 238] width 53 height 5
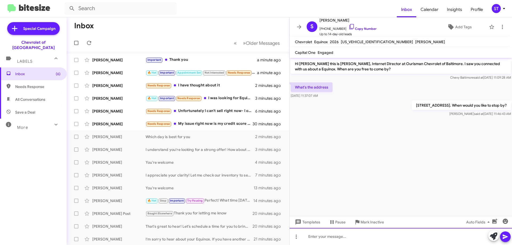
click at [381, 238] on div at bounding box center [401, 236] width 222 height 17
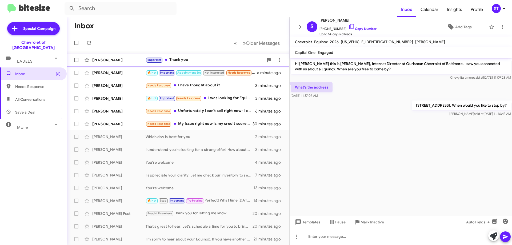
click at [174, 61] on div "Important Thank you" at bounding box center [205, 60] width 118 height 6
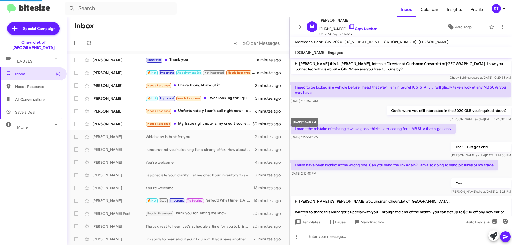
scroll to position [182, 0]
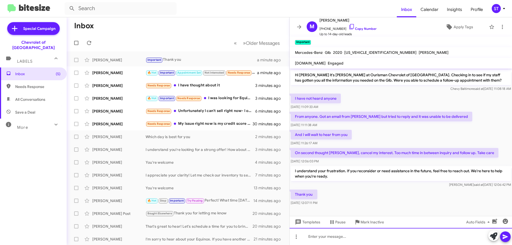
click at [335, 239] on div at bounding box center [401, 236] width 222 height 17
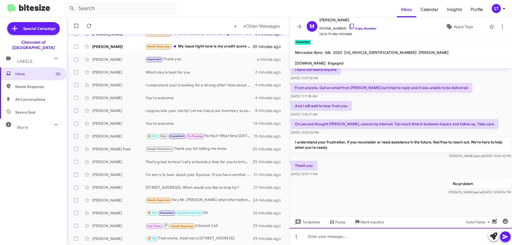
scroll to position [212, 0]
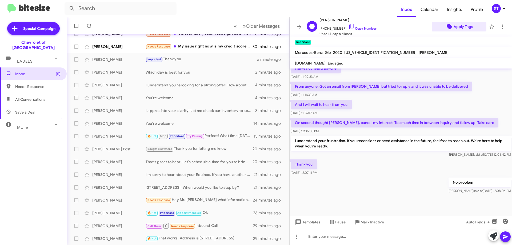
click at [460, 25] on span "Apply Tags" at bounding box center [462, 27] width 19 height 10
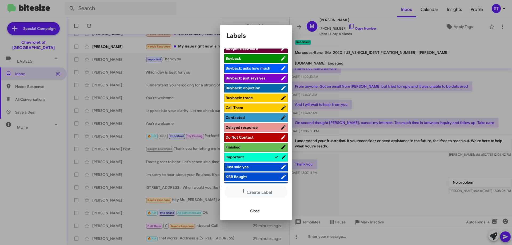
scroll to position [187, 0]
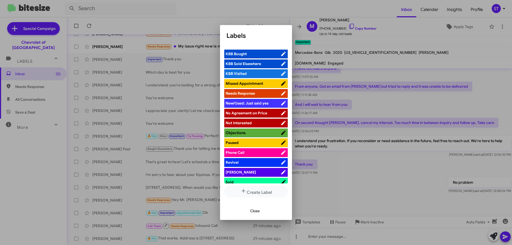
click at [248, 122] on span "Not Interested" at bounding box center [239, 123] width 26 height 5
click at [255, 211] on span "Close" at bounding box center [255, 211] width 10 height 10
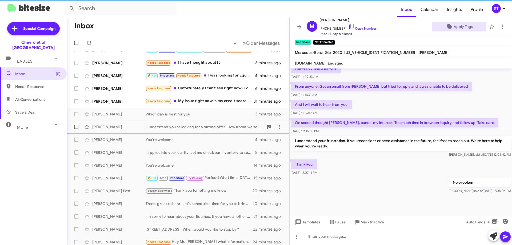
scroll to position [0, 0]
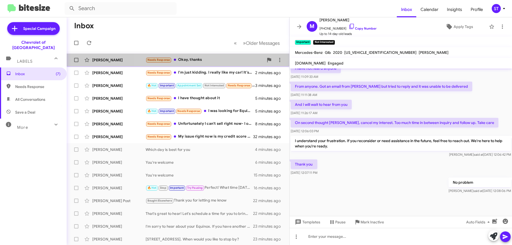
click at [197, 59] on div "Needs Response Okay, thanks" at bounding box center [205, 60] width 118 height 6
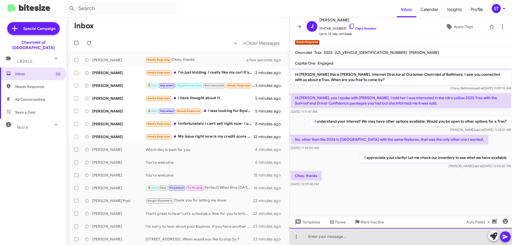
click at [340, 241] on div at bounding box center [401, 236] width 222 height 17
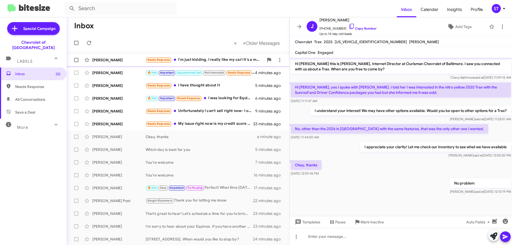
click at [189, 58] on div "Needs Response I'm just kidding. I really like my car! It's a manual and those …" at bounding box center [205, 60] width 118 height 6
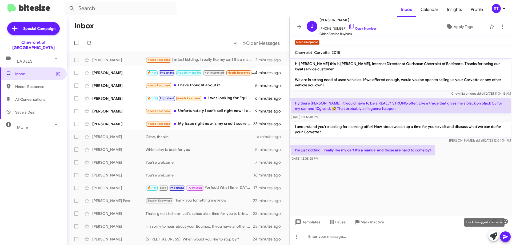
click at [491, 237] on icon at bounding box center [493, 235] width 7 height 7
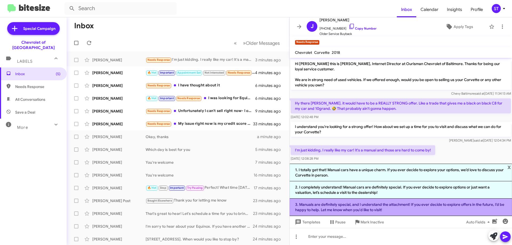
click at [344, 204] on li "3. Manuals are definitely special, and I understand the attachment! If you ever…" at bounding box center [401, 207] width 222 height 17
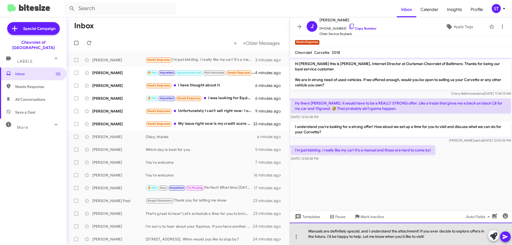
drag, startPoint x: 438, startPoint y: 242, endPoint x: 362, endPoint y: 236, distance: 76.4
click at [362, 236] on div "Manuals are definitely special, and I understand the attachment! If you ever de…" at bounding box center [401, 234] width 222 height 22
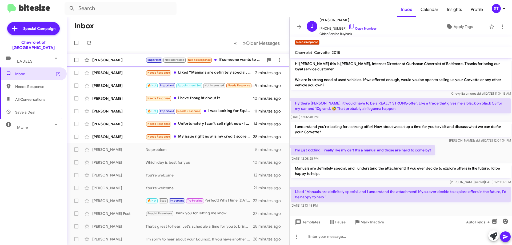
click at [130, 57] on div "Mark Bishop Important Not Interested Needs Response If someone wants to possibl…" at bounding box center [178, 60] width 214 height 11
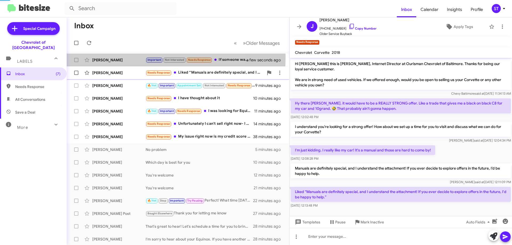
scroll to position [243, 0]
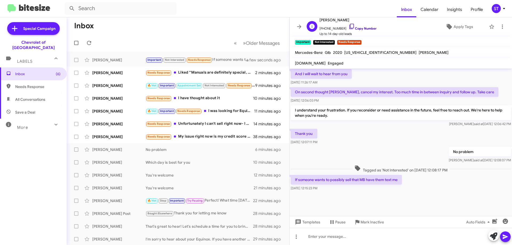
click at [348, 27] on icon at bounding box center [351, 26] width 6 height 6
drag, startPoint x: 398, startPoint y: 179, endPoint x: 312, endPoint y: 183, distance: 86.2
click at [312, 183] on p "If someone wants to possibly sell that MB have them text me" at bounding box center [346, 180] width 111 height 10
click at [387, 199] on div at bounding box center [401, 204] width 222 height 24
drag, startPoint x: 399, startPoint y: 180, endPoint x: 291, endPoint y: 176, distance: 108.6
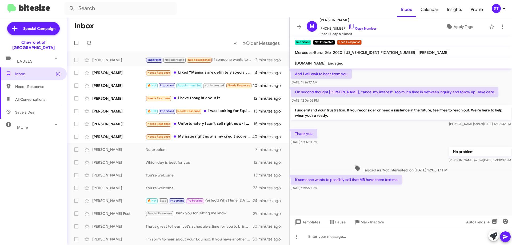
click at [291, 176] on p "If someone wants to possibly sell that MB have them text me" at bounding box center [346, 180] width 111 height 10
copy p "If someone wants to possibly sell that MB have them text me"
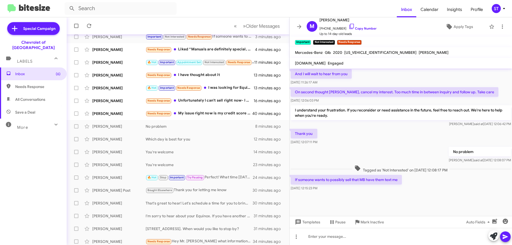
scroll to position [65, 0]
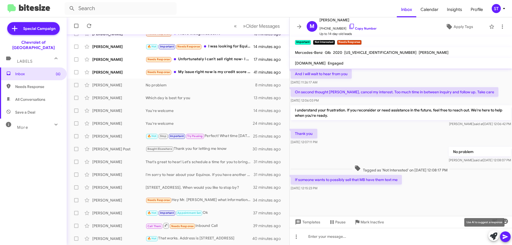
click at [496, 238] on icon at bounding box center [493, 235] width 7 height 7
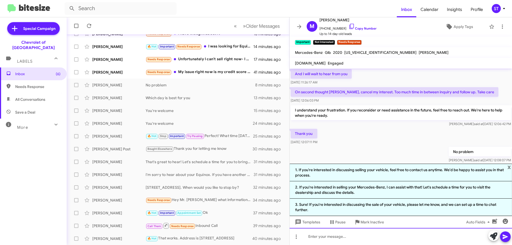
click at [336, 243] on div at bounding box center [401, 236] width 222 height 17
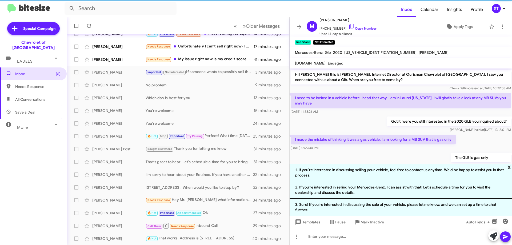
click at [508, 169] on span "x" at bounding box center [508, 167] width 3 height 6
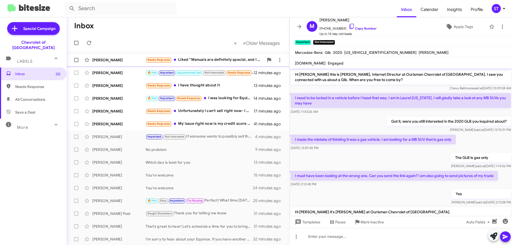
click at [187, 54] on span "Jerard Moore Needs Response Liked “Manuals are definitely special, and I unders…" at bounding box center [178, 60] width 223 height 13
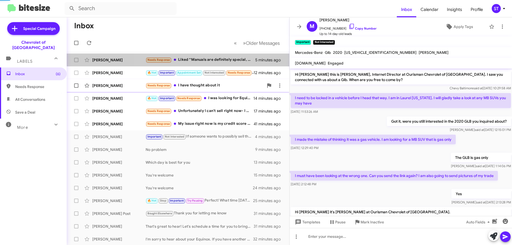
scroll to position [1, 0]
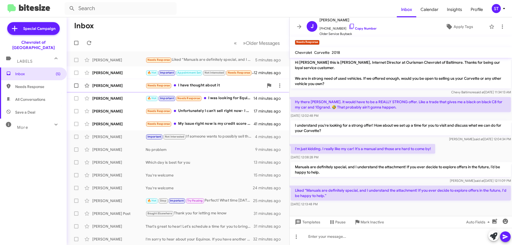
click at [205, 87] on div "Needs Response I have thought about it" at bounding box center [205, 85] width 118 height 6
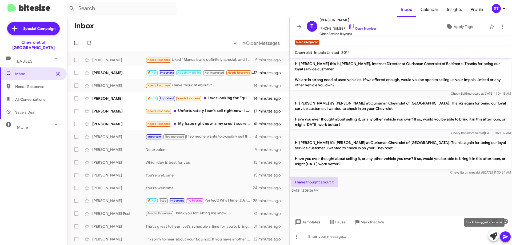
click at [489, 238] on button at bounding box center [493, 235] width 11 height 11
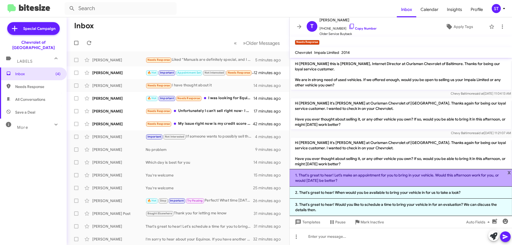
click at [343, 179] on li "1. That's great to hear! Let’s make an appointment for you to bring in your veh…" at bounding box center [401, 178] width 222 height 18
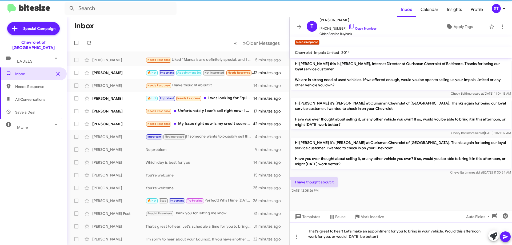
click at [394, 237] on div "That's great to hear! Let’s make an appointment for you to bring in your vehicl…" at bounding box center [401, 234] width 222 height 22
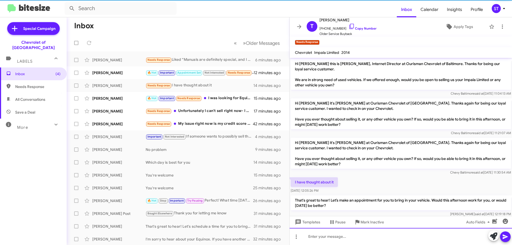
scroll to position [9, 0]
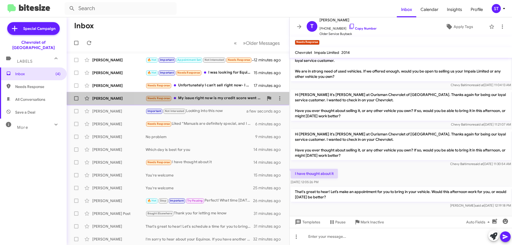
click at [207, 100] on div "Needs Response My issue right now is my credit score went down. And I don't hav…" at bounding box center [205, 98] width 118 height 6
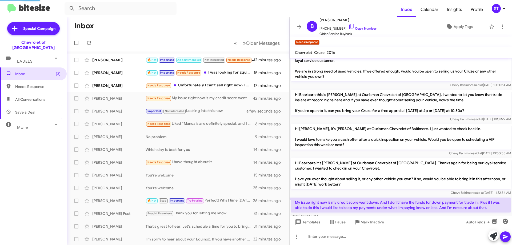
scroll to position [19, 0]
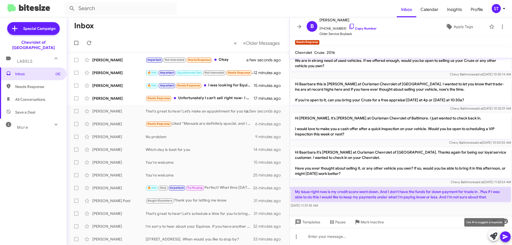
click at [494, 235] on icon at bounding box center [493, 235] width 7 height 7
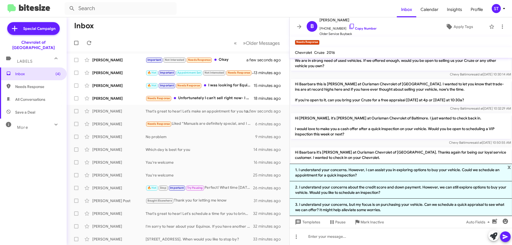
scroll to position [71, 0]
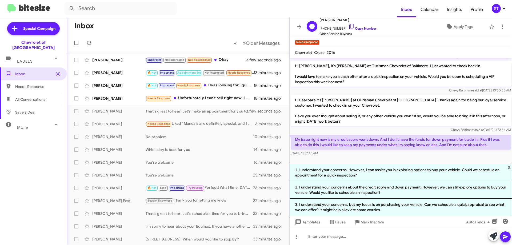
click at [348, 26] on icon at bounding box center [351, 26] width 6 height 6
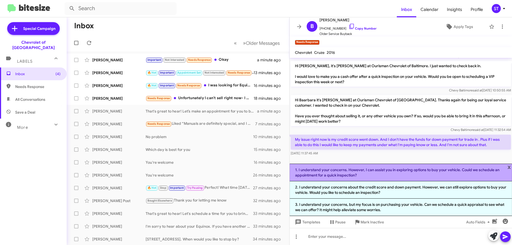
click at [367, 169] on li "1. I understand your concerns. However, I can assist you in exploring options t…" at bounding box center [401, 173] width 222 height 18
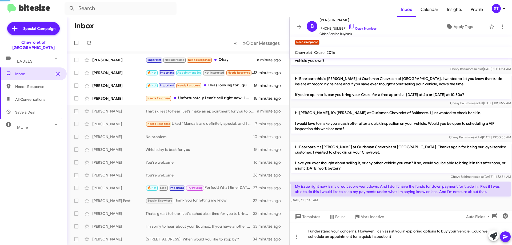
scroll to position [25, 0]
click at [469, 234] on div "I understand your concerns. However, I can assist you in exploring options to b…" at bounding box center [401, 234] width 222 height 22
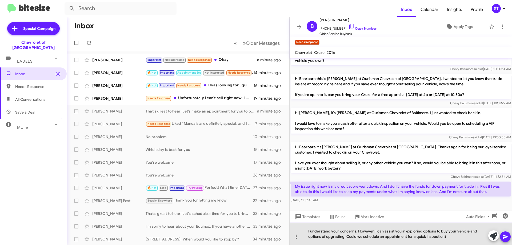
click at [460, 238] on div "I understand your concerns. However, I can assist you in exploring options to b…" at bounding box center [401, 234] width 222 height 22
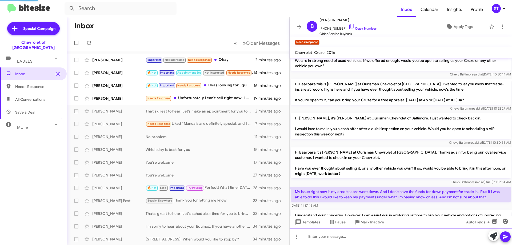
scroll to position [44, 0]
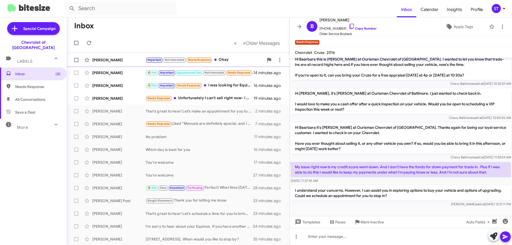
click at [135, 60] on div "[PERSON_NAME]" at bounding box center [118, 59] width 53 height 5
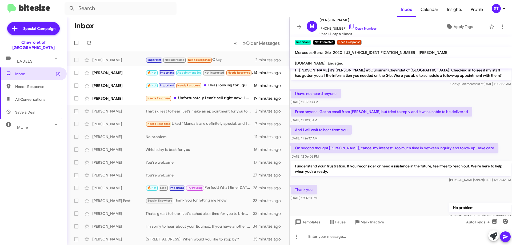
scroll to position [282, 0]
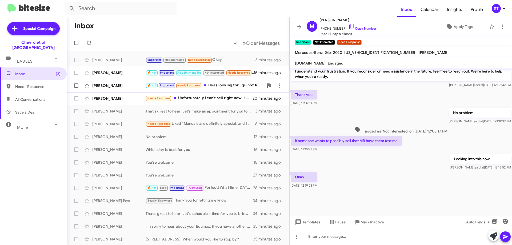
click at [224, 87] on div "🔥 Hot Important Needs Response I was looking for Equinox RS in different color …" at bounding box center [205, 85] width 118 height 6
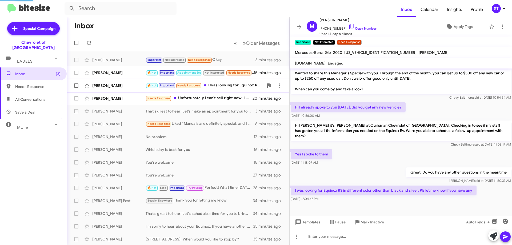
scroll to position [85, 0]
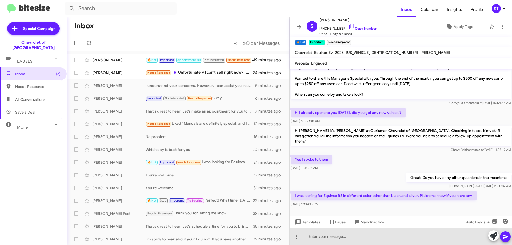
click at [330, 237] on div at bounding box center [401, 236] width 222 height 17
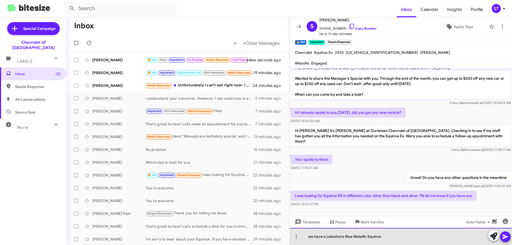
drag, startPoint x: 394, startPoint y: 238, endPoint x: 298, endPoint y: 244, distance: 96.2
click at [298, 244] on div "we have a Lakeshore Blue Metallic Equinox" at bounding box center [401, 236] width 222 height 17
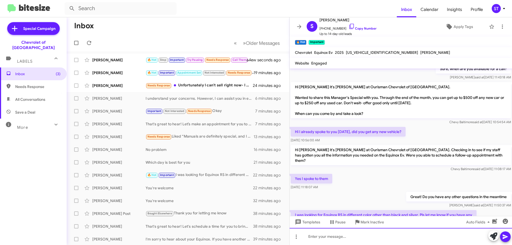
scroll to position [104, 0]
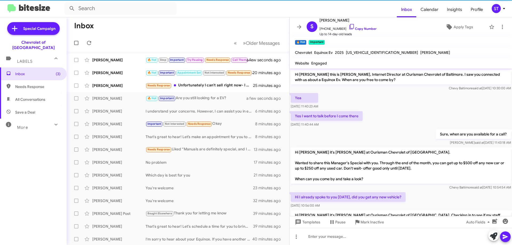
scroll to position [93, 0]
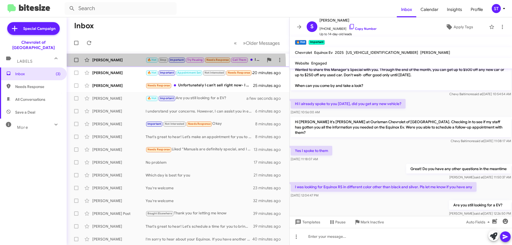
click at [126, 66] on span "Justin Turner 🔥 Hot Stop Important Try Pausing Needs Response Call Them I don't…" at bounding box center [178, 60] width 223 height 13
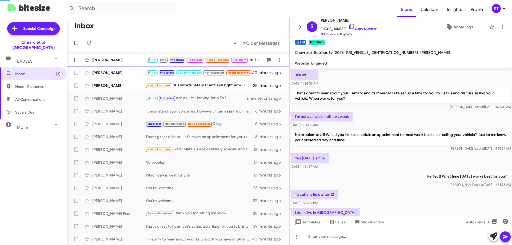
scroll to position [107, 0]
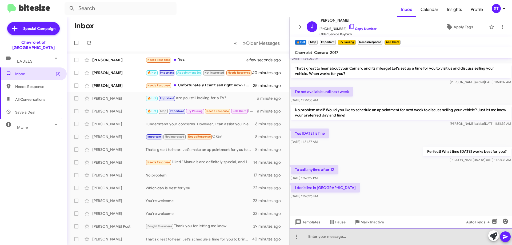
click at [338, 240] on div at bounding box center [401, 236] width 222 height 17
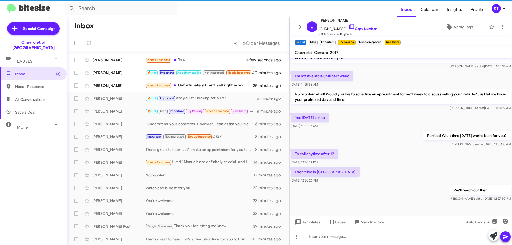
scroll to position [127, 0]
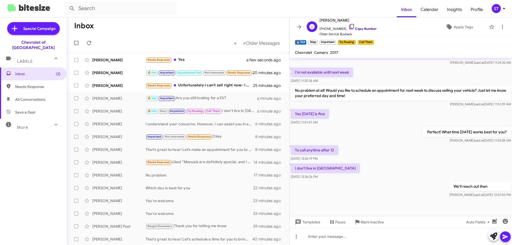
click at [349, 24] on icon at bounding box center [351, 26] width 5 height 5
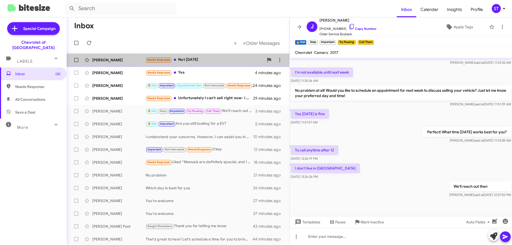
click at [210, 59] on div "Needs Response Not today" at bounding box center [205, 60] width 118 height 6
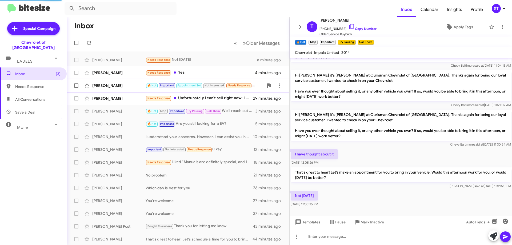
scroll to position [28, 0]
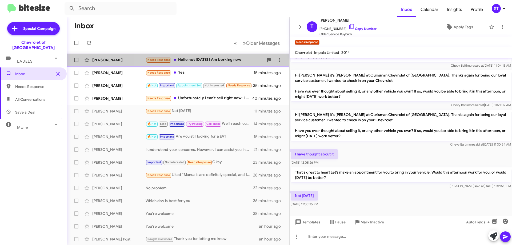
click at [216, 61] on div "Needs Response Hello not today I Am borking now" at bounding box center [205, 60] width 118 height 6
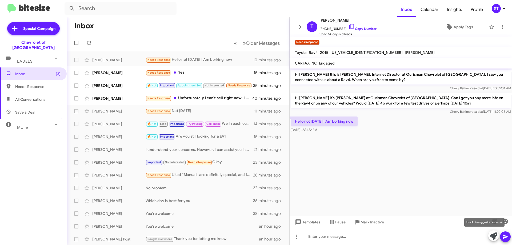
click at [493, 236] on icon at bounding box center [493, 235] width 7 height 7
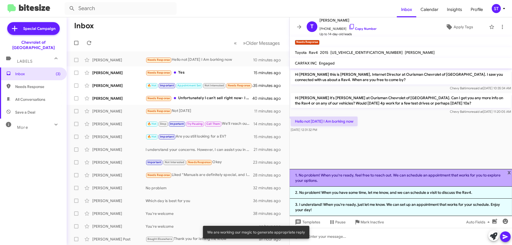
click at [383, 179] on li "1. No problem! When you're ready, feel free to reach out. We can schedule an ap…" at bounding box center [401, 178] width 222 height 18
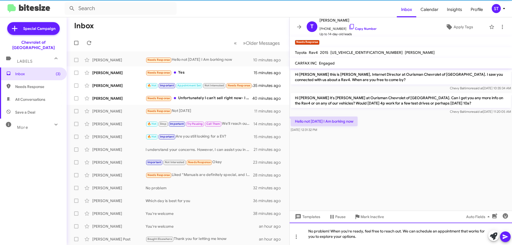
click at [394, 241] on div "No problem! When you're ready, feel free to reach out. We can schedule an appoi…" at bounding box center [401, 234] width 222 height 22
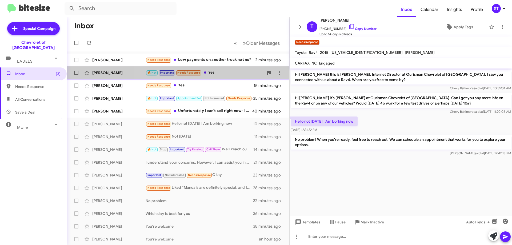
click at [216, 77] on div "Suresh Punna 🔥 Hot Important Needs Response Yes 5 minutes ago" at bounding box center [178, 72] width 214 height 11
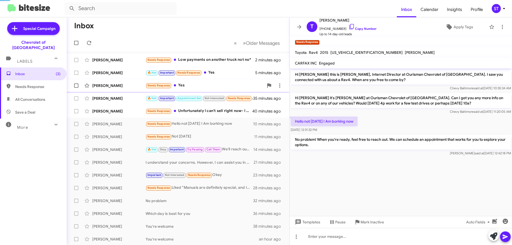
scroll to position [123, 0]
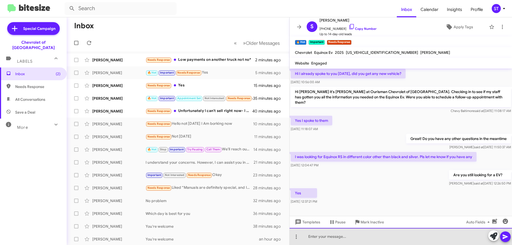
click at [324, 240] on div at bounding box center [401, 236] width 222 height 17
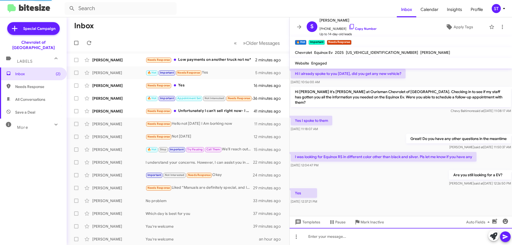
scroll to position [0, 0]
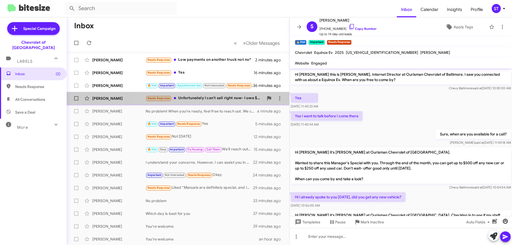
click at [200, 98] on div "Needs Response Unfortunately I can't sell right now- I owe $6,000. In toll fees…" at bounding box center [205, 98] width 118 height 6
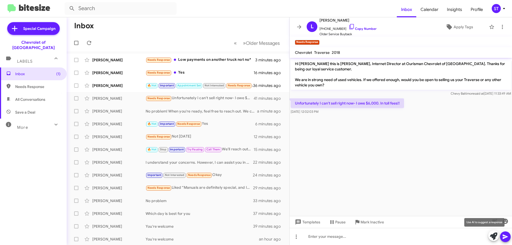
click at [494, 236] on icon at bounding box center [493, 235] width 7 height 7
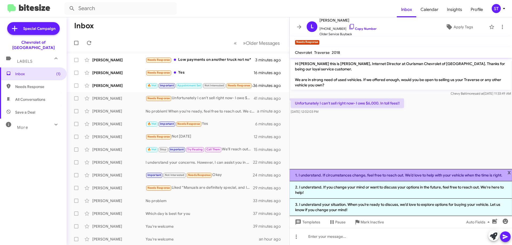
click at [352, 177] on li "1. I understand. If circumstances change, feel free to reach out. We’d love to …" at bounding box center [401, 175] width 222 height 12
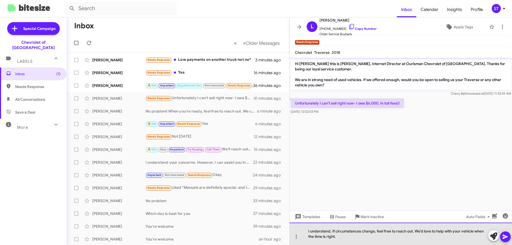
click at [393, 241] on div "I understand. If circumstances change, feel free to reach out. We’d love to hel…" at bounding box center [401, 234] width 222 height 22
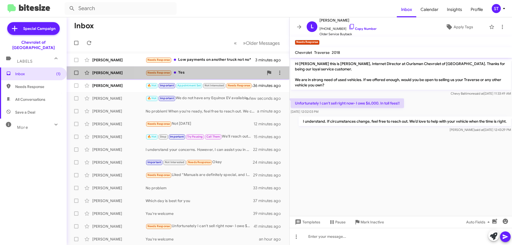
click at [182, 73] on div "Needs Response Yes" at bounding box center [205, 73] width 118 height 6
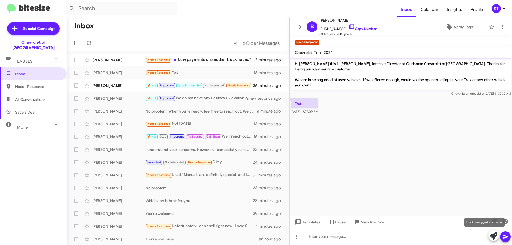
click at [493, 239] on icon at bounding box center [493, 235] width 7 height 7
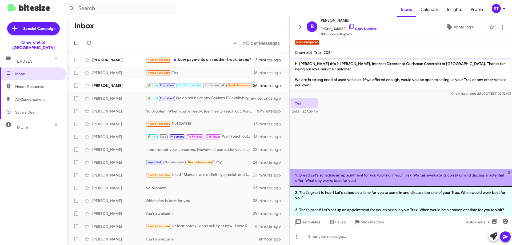
click at [347, 181] on li "1. Great! Let's schedule an appointment for you to bring in your Trax. We can e…" at bounding box center [401, 178] width 222 height 18
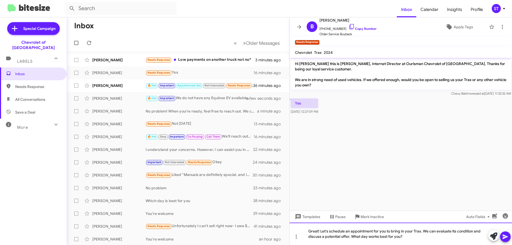
click at [410, 241] on div "Great! Let's schedule an appointment for you to bring in your Trax. We can eval…" at bounding box center [401, 234] width 222 height 22
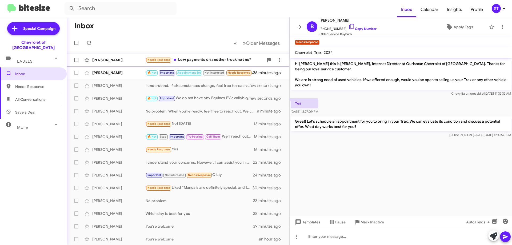
click at [191, 58] on div "Needs Response Low payments on another truck not no*" at bounding box center [205, 60] width 118 height 6
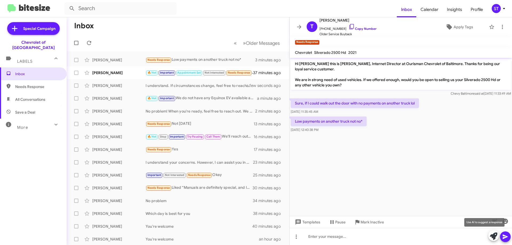
click at [493, 237] on icon at bounding box center [493, 235] width 7 height 7
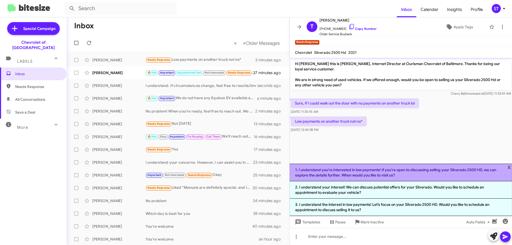
click at [376, 171] on li "1. I understand you're interested in low payments! If you're open to discussing…" at bounding box center [401, 173] width 222 height 18
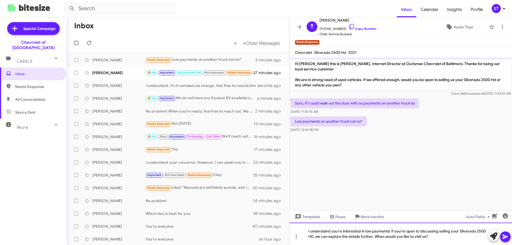
click at [454, 239] on div "I understand you're interested in low payments! If you're open to discussing se…" at bounding box center [401, 234] width 222 height 22
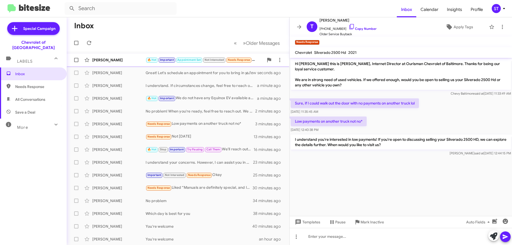
click at [126, 59] on div "[PERSON_NAME]" at bounding box center [118, 59] width 53 height 5
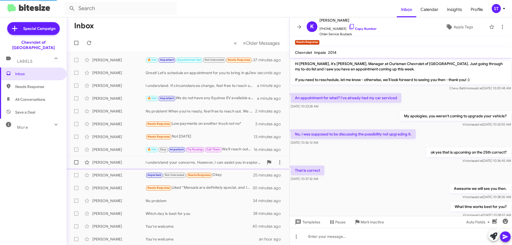
scroll to position [232, 0]
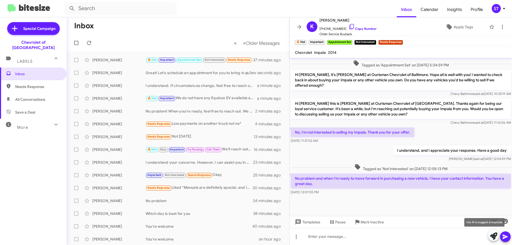
click at [492, 236] on icon at bounding box center [493, 235] width 7 height 7
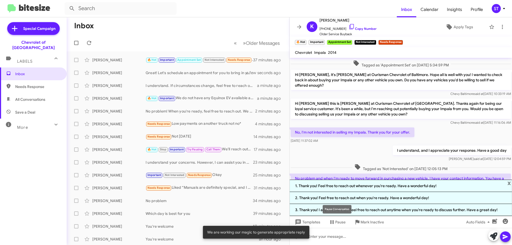
click at [344, 209] on div "Pause Conversation" at bounding box center [337, 209] width 29 height 9
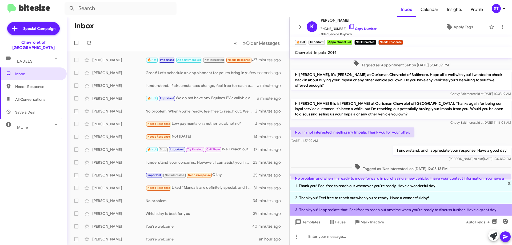
click at [379, 208] on li "3. Thank you! I appreciate that. Feel free to reach out anytime when you're rea…" at bounding box center [401, 210] width 222 height 12
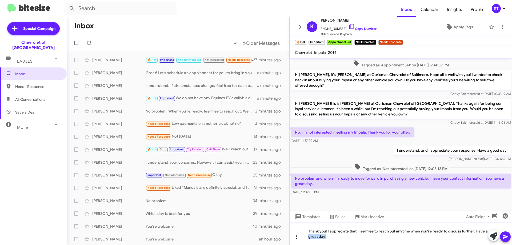
drag, startPoint x: 338, startPoint y: 238, endPoint x: 299, endPoint y: 238, distance: 39.5
click at [299, 238] on div "Thank you! I appreciate that. Feel free to reach out anytime when you're ready …" at bounding box center [401, 234] width 222 height 22
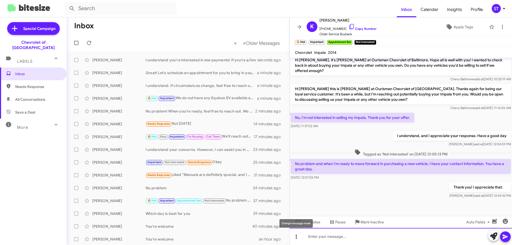
scroll to position [252, 0]
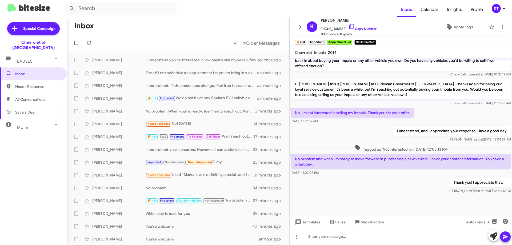
drag, startPoint x: 171, startPoint y: 41, endPoint x: 158, endPoint y: 36, distance: 14.1
click at [171, 41] on mat-toolbar-row "« Previous » Next Older Messages" at bounding box center [178, 42] width 223 height 17
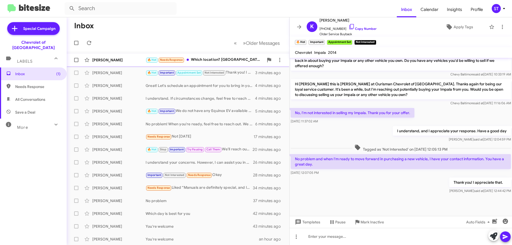
click at [217, 58] on div "🔥 Hot Needs Response Which location? Woodlawn?" at bounding box center [205, 60] width 118 height 6
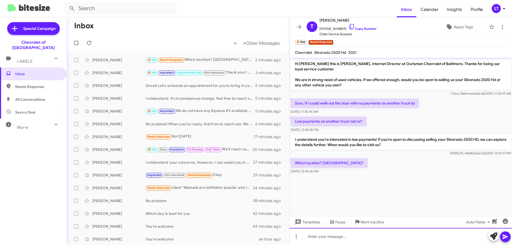
click at [342, 239] on div at bounding box center [401, 236] width 222 height 17
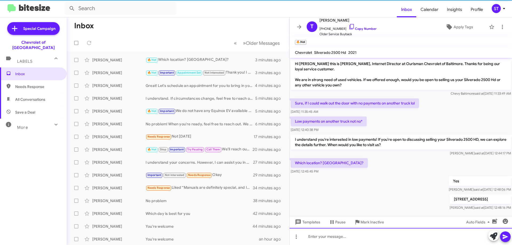
scroll to position [5, 0]
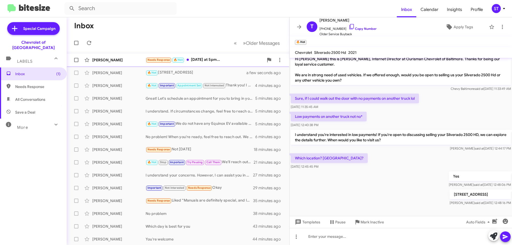
click at [205, 58] on div "Needs Response 🔥 Hot Tomorrow at 5pm..." at bounding box center [205, 60] width 118 height 6
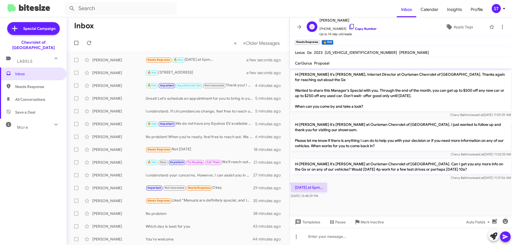
click at [348, 25] on icon at bounding box center [351, 26] width 6 height 6
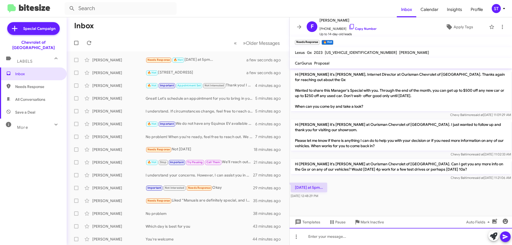
click at [326, 239] on div at bounding box center [401, 236] width 222 height 17
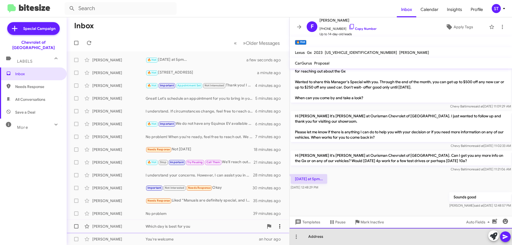
drag, startPoint x: 340, startPoint y: 240, endPoint x: 272, endPoint y: 227, distance: 68.9
click at [284, 233] on div "Inbox « Previous » Next Older Messages Frank Sarumi 🔥 Hot Tomorrow at 5pm... a …" at bounding box center [289, 131] width 445 height 228
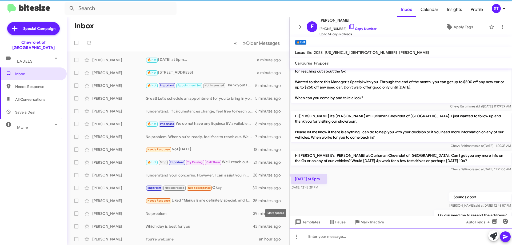
scroll to position [28, 0]
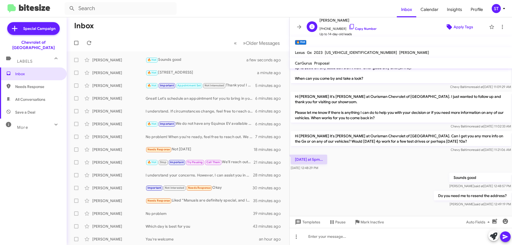
click at [457, 24] on span "Apply Tags" at bounding box center [462, 27] width 19 height 10
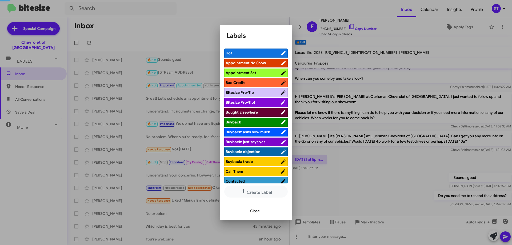
click at [247, 74] on span "Appointment Set" at bounding box center [241, 72] width 31 height 5
click at [255, 210] on span "Close" at bounding box center [255, 211] width 10 height 10
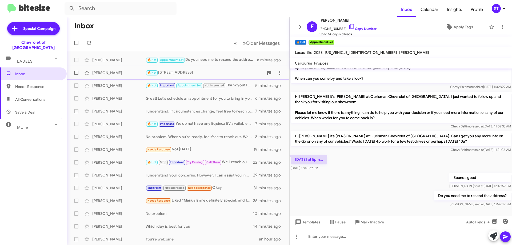
click at [132, 76] on div "Tracie Morris 🔥 Hot 6633 Security Blvd Baltimore MD 21207 2 minutes ago" at bounding box center [178, 72] width 214 height 11
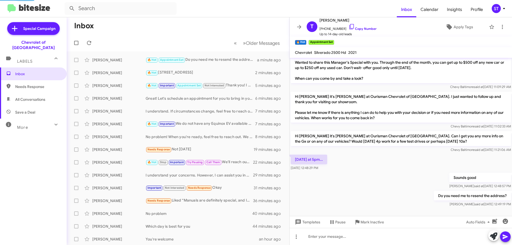
scroll to position [5, 0]
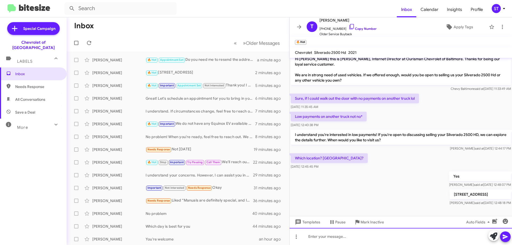
click at [333, 238] on div at bounding box center [401, 236] width 222 height 17
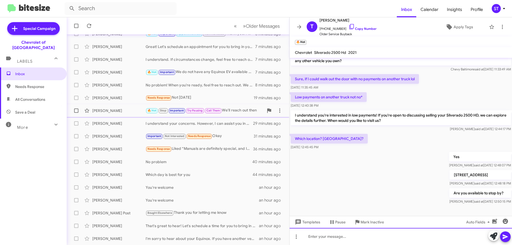
scroll to position [53, 0]
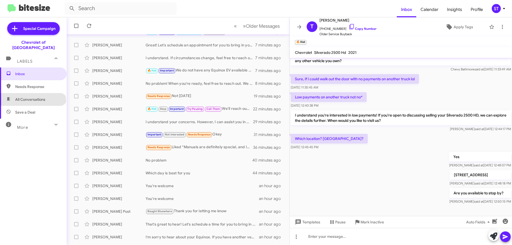
click at [33, 97] on span "All Conversations" at bounding box center [30, 99] width 30 height 5
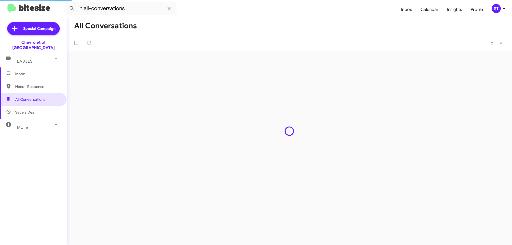
click at [27, 84] on span "Needs Response" at bounding box center [37, 86] width 45 height 5
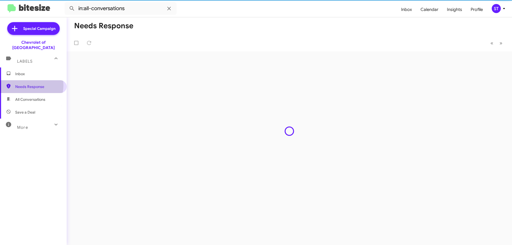
type input "in:needs-response"
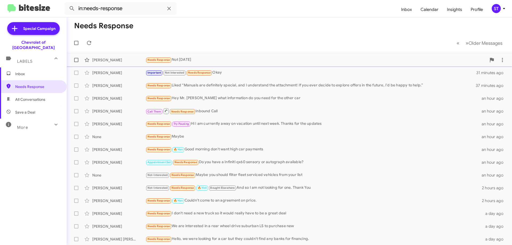
drag, startPoint x: 190, startPoint y: 57, endPoint x: 201, endPoint y: 59, distance: 10.9
click at [190, 57] on div "Needs Response Not today" at bounding box center [316, 60] width 341 height 6
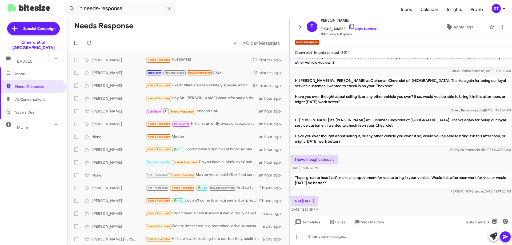
scroll to position [28, 0]
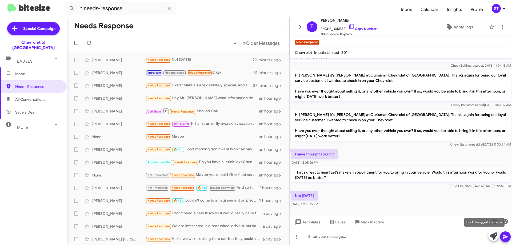
click at [493, 238] on icon at bounding box center [493, 235] width 7 height 7
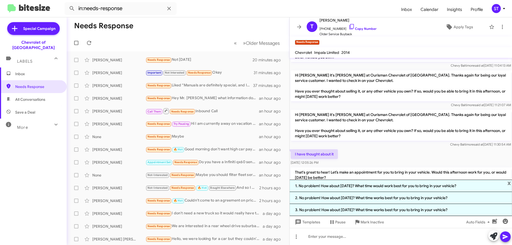
click at [341, 207] on li "3. No problem! How about tomorrow? What time works best for you to bring in you…" at bounding box center [401, 210] width 222 height 12
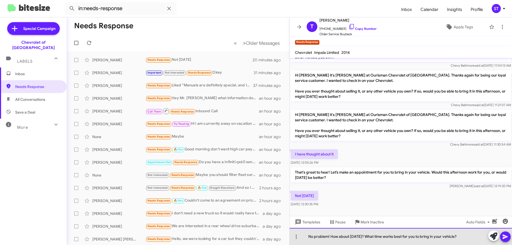
drag, startPoint x: 472, startPoint y: 236, endPoint x: 371, endPoint y: 241, distance: 100.6
click at [371, 241] on div "No problem! How about tomorrow? What time works best for you to bring in your v…" at bounding box center [401, 236] width 222 height 17
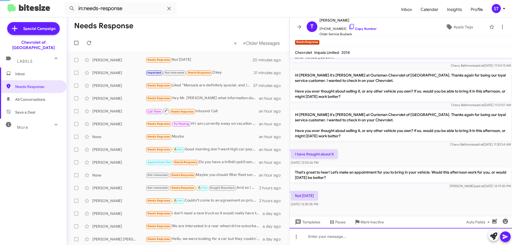
scroll to position [8, 0]
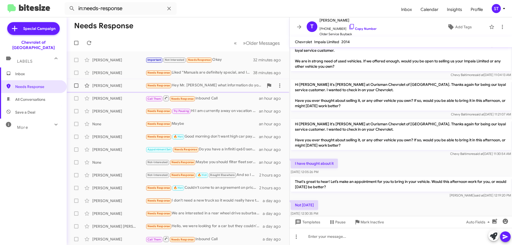
drag, startPoint x: 117, startPoint y: 56, endPoint x: 168, endPoint y: 86, distance: 59.9
click at [117, 56] on div "Mark Bishop Important Not Interested Needs Response Okay 32 minutes ago" at bounding box center [178, 60] width 214 height 11
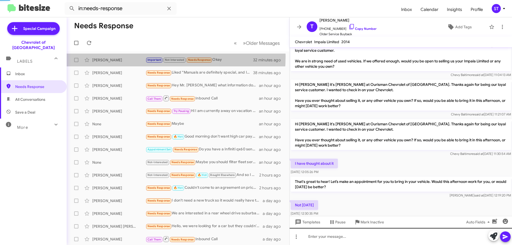
scroll to position [260, 0]
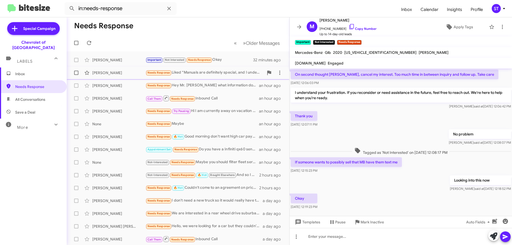
click at [221, 69] on div "Jerard Moore Needs Response Liked “Manuals are definitely special, and I unders…" at bounding box center [178, 72] width 214 height 11
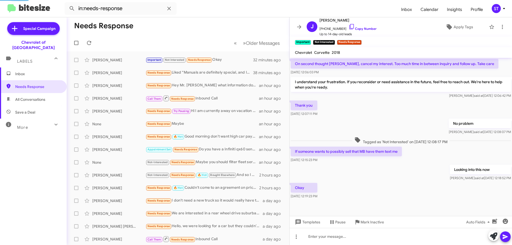
scroll to position [1, 0]
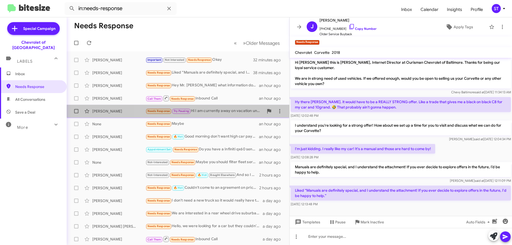
click at [216, 111] on div "Needs Response Try Pausing Hi I am currently away on vacation until next week. …" at bounding box center [205, 111] width 118 height 6
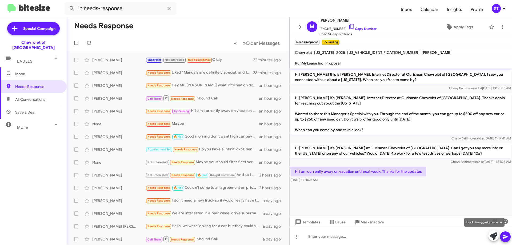
click at [491, 236] on icon at bounding box center [493, 235] width 7 height 7
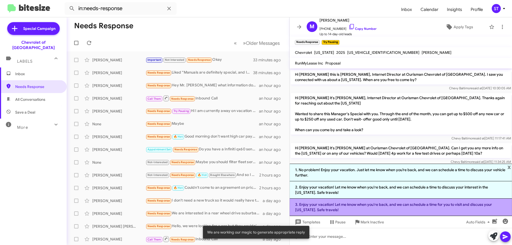
click at [383, 207] on li "3. Enjoy your vacation! Let me know when you're back, and we can schedule a tim…" at bounding box center [401, 207] width 222 height 17
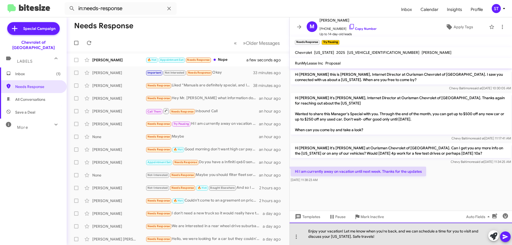
click at [330, 236] on div "Enjoy your vacation! Let me know when you're back, and we can schedule a time f…" at bounding box center [401, 234] width 222 height 22
click at [391, 242] on div "Enjoy your vacation! Let me know when you're back, and we can schedule a time f…" at bounding box center [401, 234] width 222 height 22
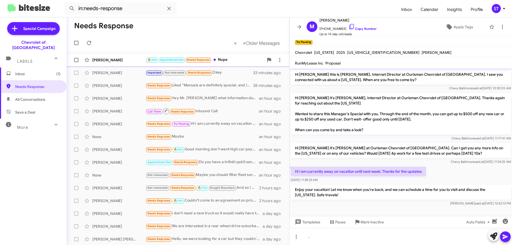
click at [124, 57] on div "Frank Sarumi 🔥 Hot Appointment Set Needs Response Nope a few seconds ago" at bounding box center [178, 60] width 214 height 11
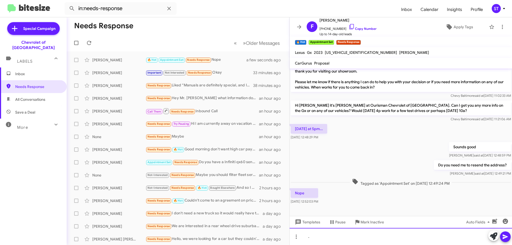
click at [340, 240] on div "." at bounding box center [401, 236] width 222 height 17
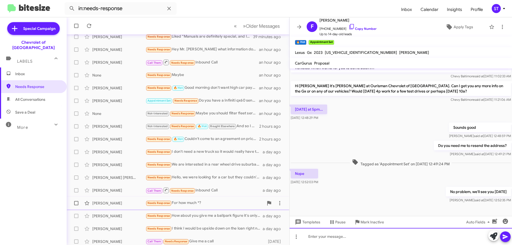
scroll to position [65, 0]
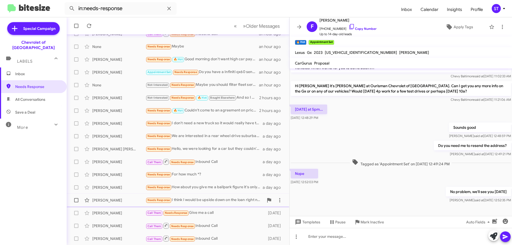
click at [204, 200] on div "Needs Response I think I would be upside down on the loan right now, and don't …" at bounding box center [205, 200] width 118 height 6
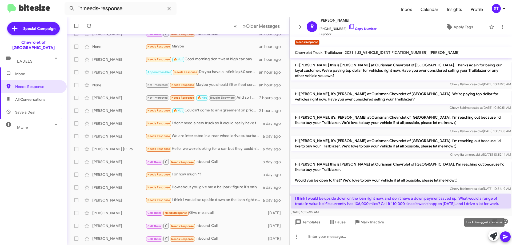
click at [493, 238] on icon at bounding box center [493, 235] width 7 height 7
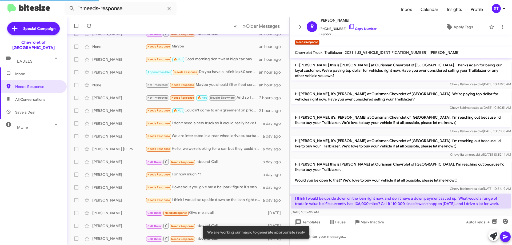
scroll to position [78, 0]
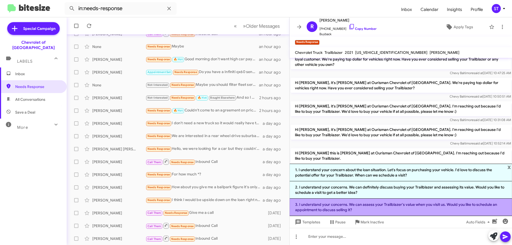
click at [351, 206] on li "3. I understand your concerns. We can assess your Trailblazer's value when you …" at bounding box center [401, 207] width 222 height 17
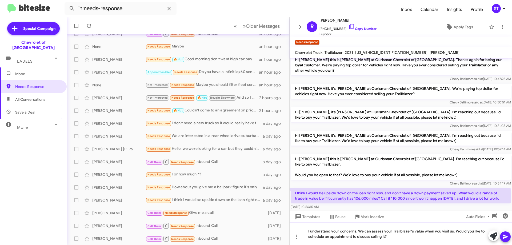
click at [406, 241] on div "I understand your concerns. We can assess your Trailblazer's value when you vis…" at bounding box center [401, 234] width 222 height 22
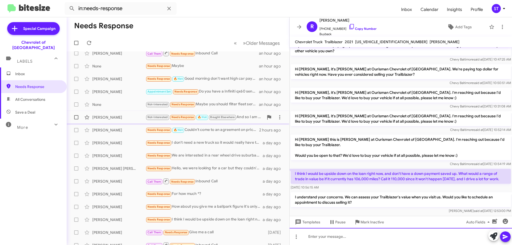
scroll to position [65, 0]
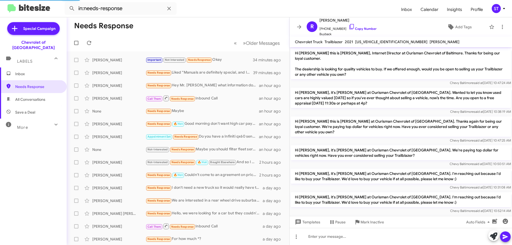
scroll to position [81, 0]
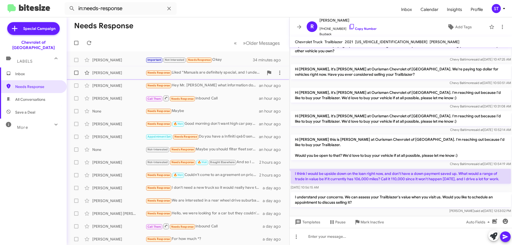
drag, startPoint x: 223, startPoint y: 62, endPoint x: 239, endPoint y: 69, distance: 17.2
click at [223, 62] on div "Important Not Interested Needs Response Okay" at bounding box center [199, 60] width 107 height 6
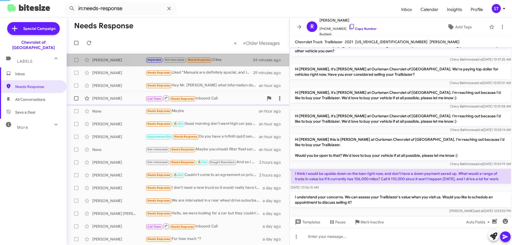
scroll to position [271, 0]
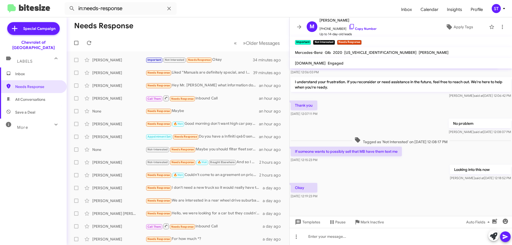
click at [27, 71] on span "Inbox" at bounding box center [37, 73] width 45 height 5
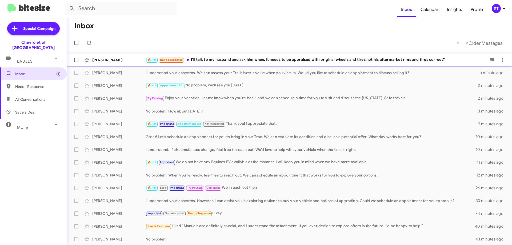
click at [217, 58] on div "🔥 Hot Needs Response I'll talk to my husband and ask him when. It needs to be a…" at bounding box center [316, 60] width 341 height 6
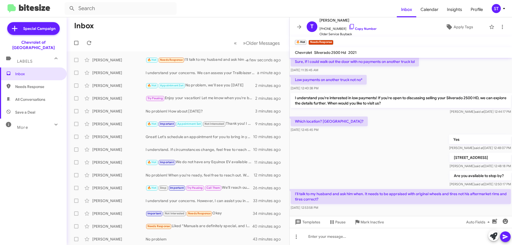
scroll to position [49, 0]
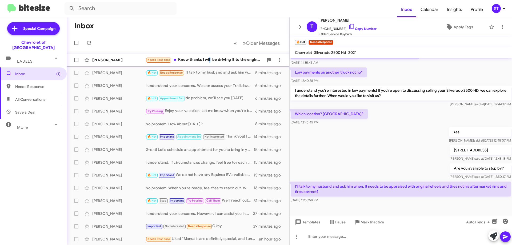
drag, startPoint x: 212, startPoint y: 58, endPoint x: 214, endPoint y: 57, distance: 2.9
click at [213, 58] on div "Needs Response Know thanks I will be driving it to the engine falls down. 😅" at bounding box center [205, 60] width 118 height 6
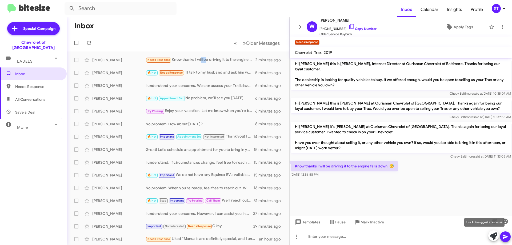
drag, startPoint x: 489, startPoint y: 235, endPoint x: 486, endPoint y: 236, distance: 3.7
click at [489, 235] on button at bounding box center [493, 235] width 11 height 11
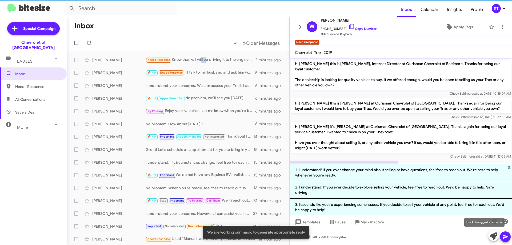
click at [493, 234] on icon at bounding box center [493, 235] width 7 height 7
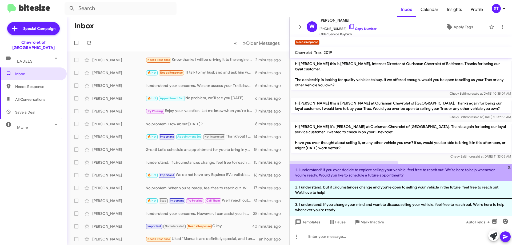
click at [336, 175] on li "1. I understand! If you ever decide to explore selling your vehicle, feel free …" at bounding box center [401, 173] width 222 height 18
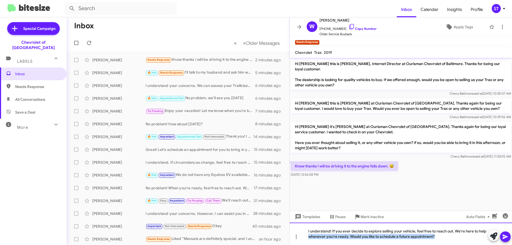
drag, startPoint x: 445, startPoint y: 238, endPoint x: 304, endPoint y: 245, distance: 142.0
click at [304, 245] on html "Inbox Calendar Insights Profile ST Special Campaign Chevrolet of Baltimore Labe…" at bounding box center [256, 122] width 512 height 245
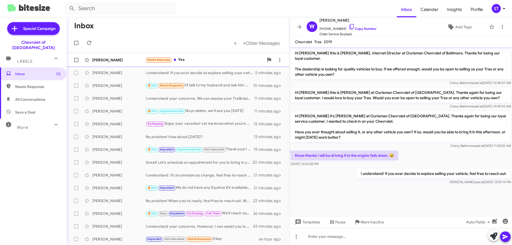
click at [201, 58] on div "Needs Response Yes" at bounding box center [205, 60] width 118 height 6
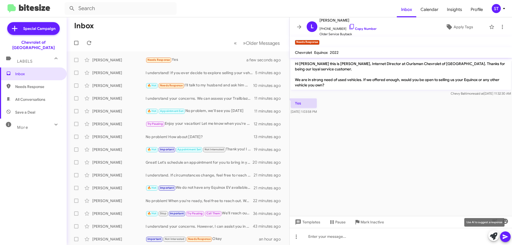
click at [495, 237] on icon at bounding box center [493, 235] width 7 height 7
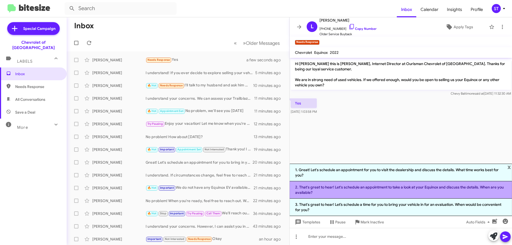
click at [369, 193] on li "2. That's great to hear! Let's schedule an appointment to take a look at your E…" at bounding box center [401, 189] width 222 height 17
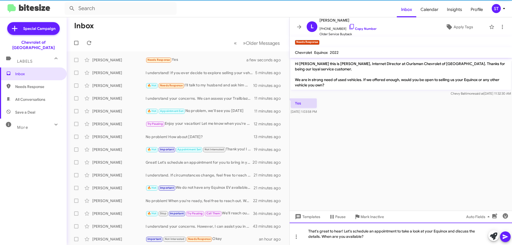
click at [399, 240] on div "That's great to hear! Let's schedule an appointment to take a look at your Equi…" at bounding box center [401, 234] width 222 height 22
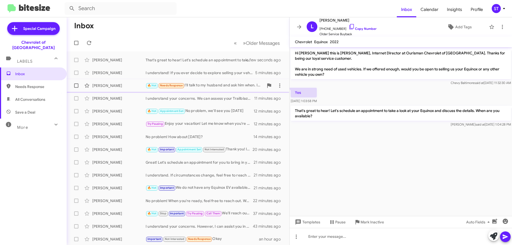
click at [128, 83] on div "[PERSON_NAME] 🔥 Hot Needs Response I'll talk to my husband and ask him when. It…" at bounding box center [178, 85] width 214 height 11
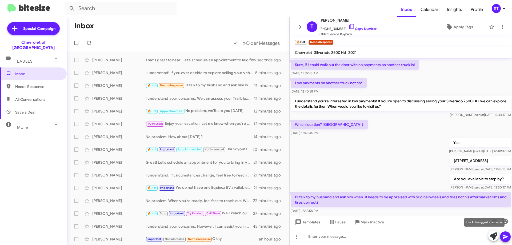
click at [493, 234] on icon at bounding box center [493, 235] width 7 height 7
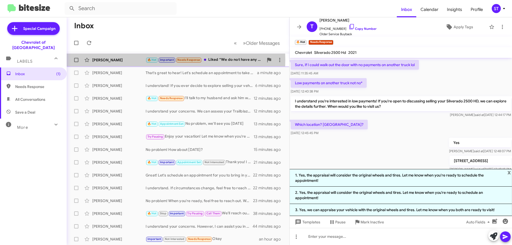
click at [123, 60] on div "[PERSON_NAME]" at bounding box center [118, 59] width 53 height 5
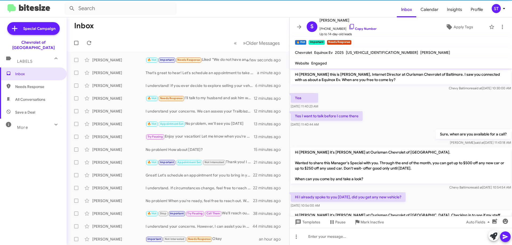
scroll to position [162, 0]
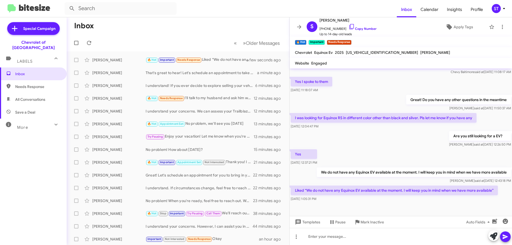
click at [174, 25] on mat-toolbar-row "Inbox" at bounding box center [178, 25] width 223 height 17
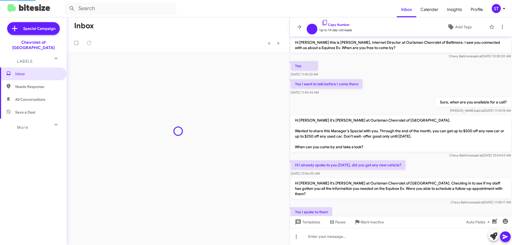
scroll to position [130, 0]
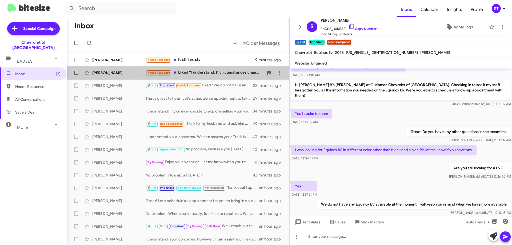
click at [192, 74] on div "Needs Response Liked “I understand. If circumstances change, feel free to reach…" at bounding box center [205, 73] width 118 height 6
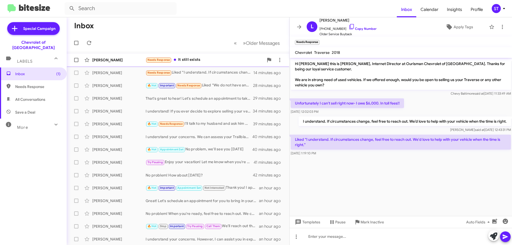
click at [195, 62] on div "Needs Response It still exists" at bounding box center [205, 60] width 118 height 6
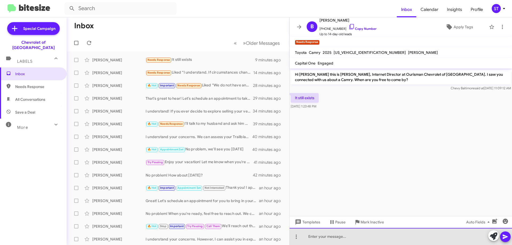
click at [336, 245] on div at bounding box center [401, 236] width 222 height 17
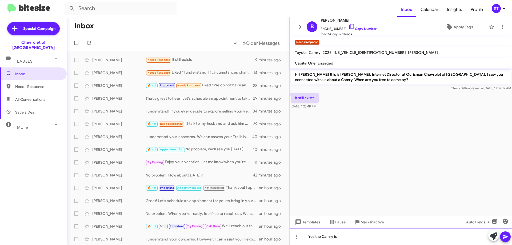
click at [324, 239] on div "Yes the Camry is" at bounding box center [401, 236] width 222 height 17
click at [322, 238] on div "Yes the Camry is" at bounding box center [401, 236] width 222 height 17
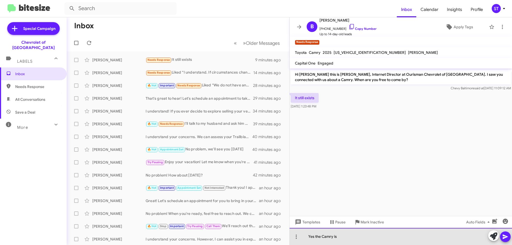
click at [321, 238] on div "Yes the Camry is" at bounding box center [401, 236] width 222 height 17
click at [367, 237] on div "Yes the 2025 Camry is" at bounding box center [401, 236] width 222 height 17
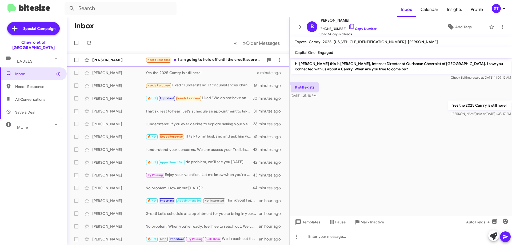
click at [200, 57] on div "Needs Response I am going to hold off until the credit score goes a little high…" at bounding box center [205, 60] width 118 height 6
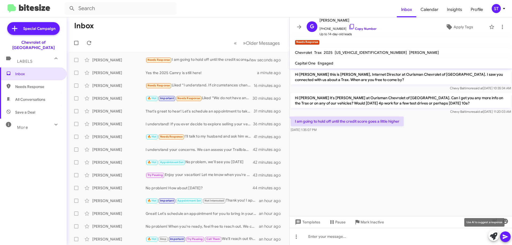
click at [496, 237] on icon at bounding box center [493, 235] width 7 height 7
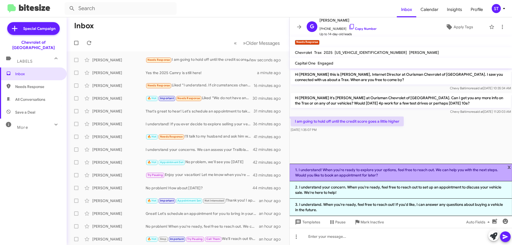
click at [376, 172] on li "1. I understand! When you're ready to explore your options, feel free to reach …" at bounding box center [401, 173] width 222 height 18
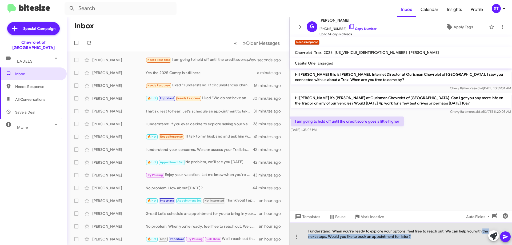
drag, startPoint x: 429, startPoint y: 240, endPoint x: 301, endPoint y: 243, distance: 128.0
click at [301, 243] on div "I understand! When you're ready to explore your options, feel free to reach out…" at bounding box center [401, 234] width 222 height 22
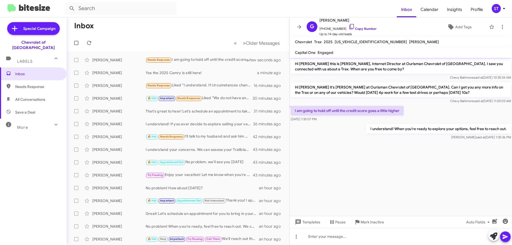
click at [195, 21] on mat-toolbar-row "Inbox" at bounding box center [178, 25] width 223 height 17
